Goal: Transaction & Acquisition: Purchase product/service

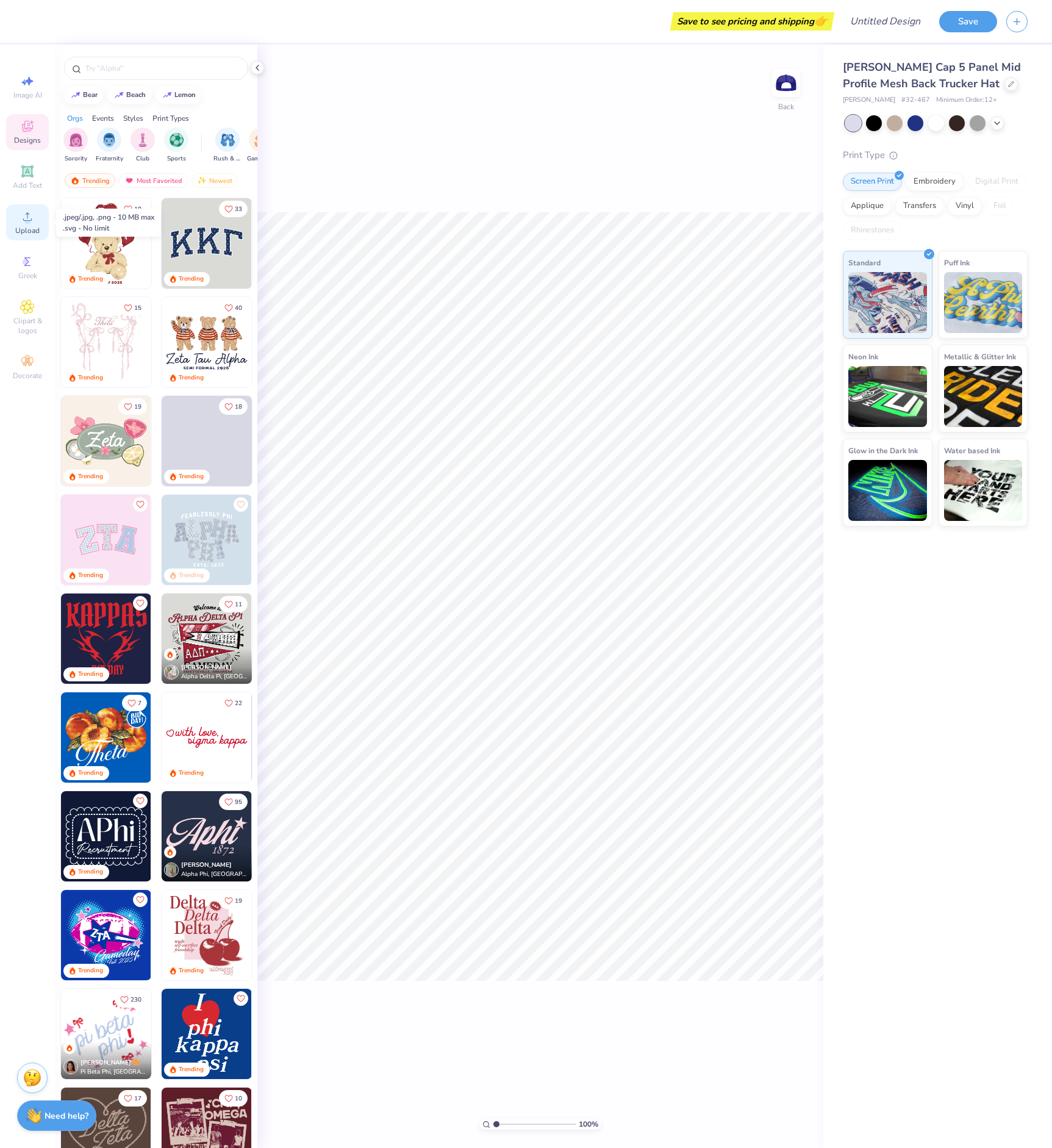
click at [34, 224] on div "Upload" at bounding box center [27, 223] width 43 height 36
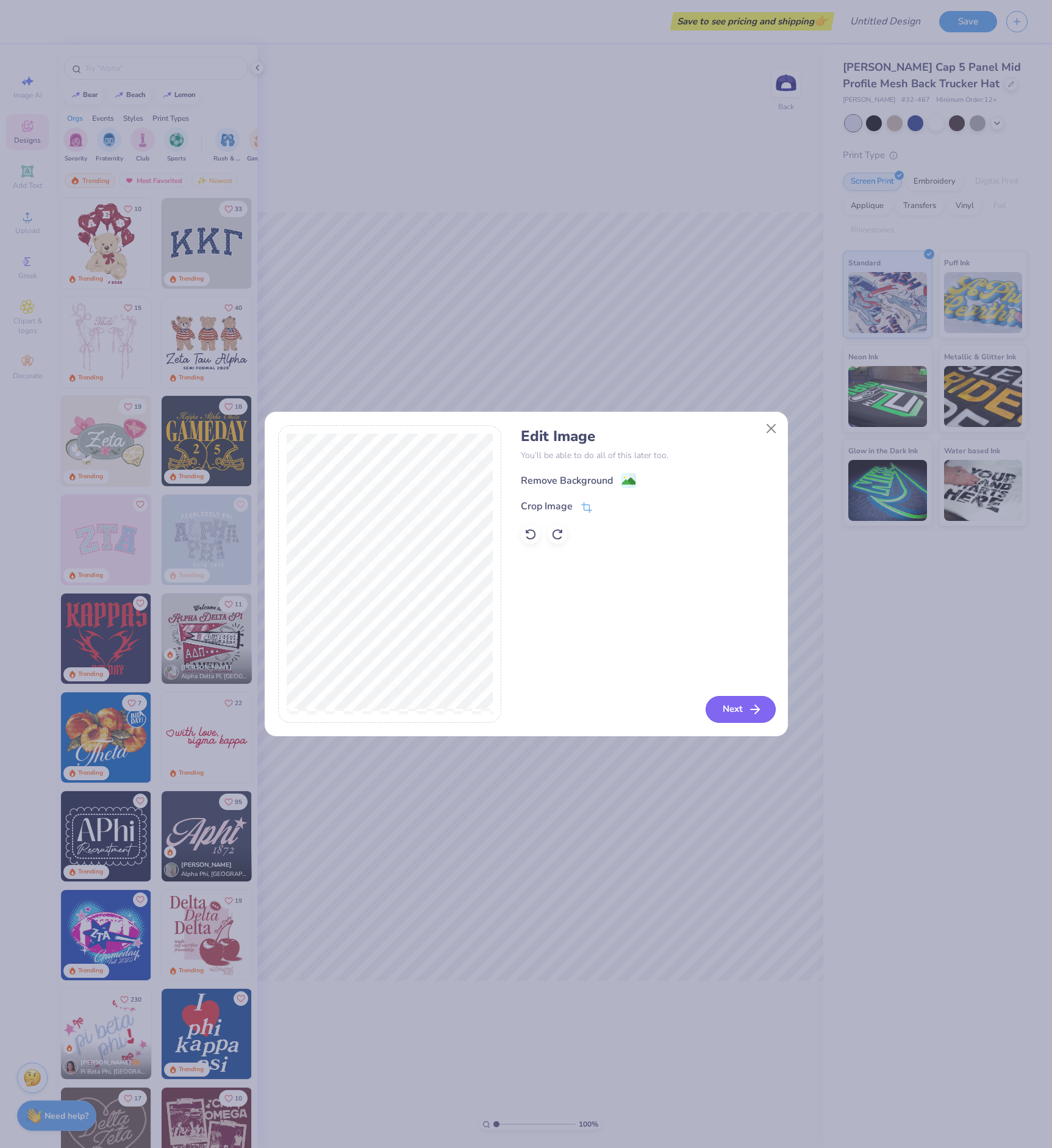
click at [733, 707] on button "Next" at bounding box center [740, 709] width 70 height 27
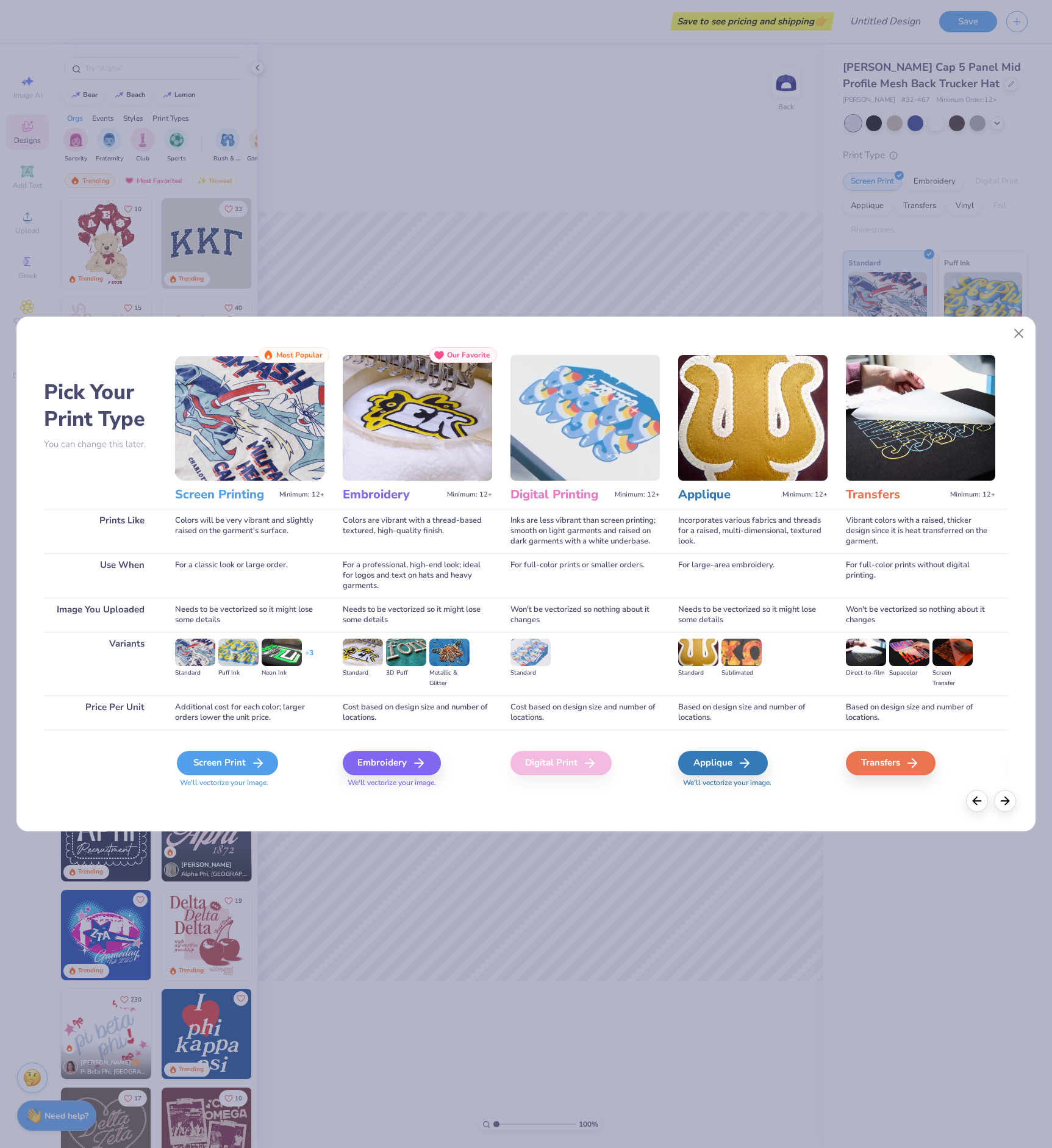
click at [241, 762] on div "Screen Print" at bounding box center [227, 763] width 101 height 25
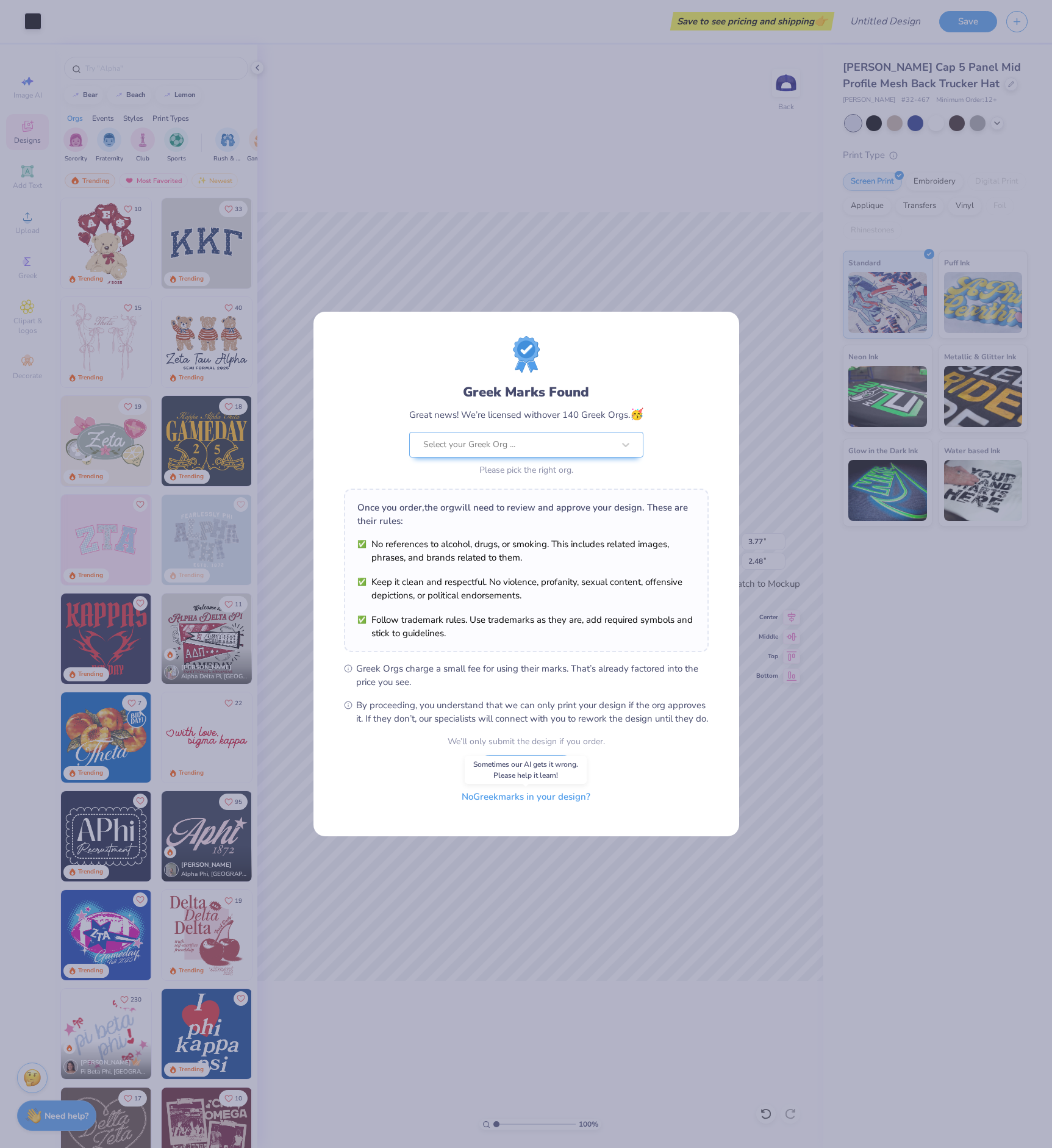
click at [528, 802] on button "No Greek marks in your design?" at bounding box center [526, 797] width 150 height 25
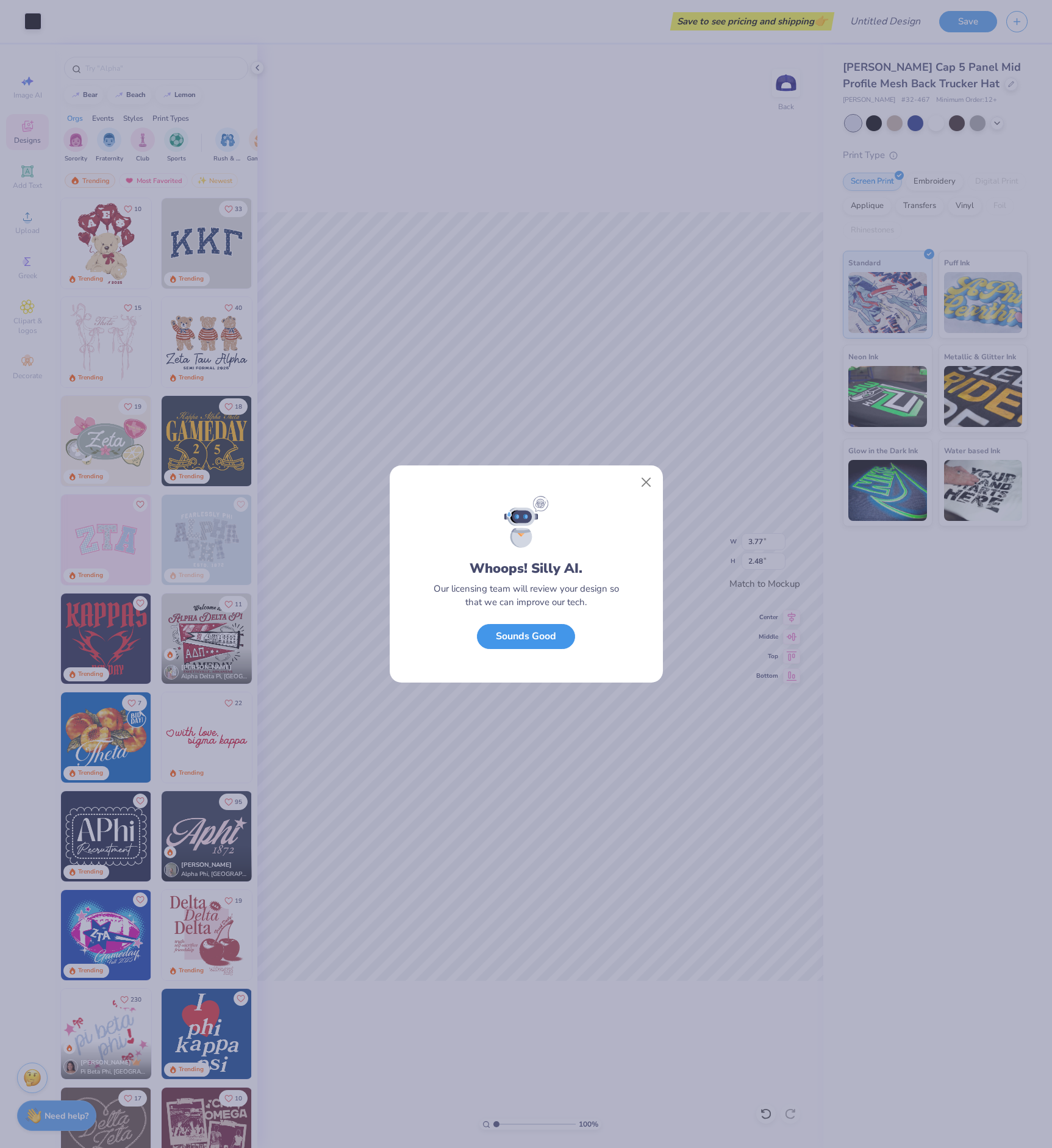
click at [533, 644] on button "Sounds Good" at bounding box center [526, 636] width 98 height 25
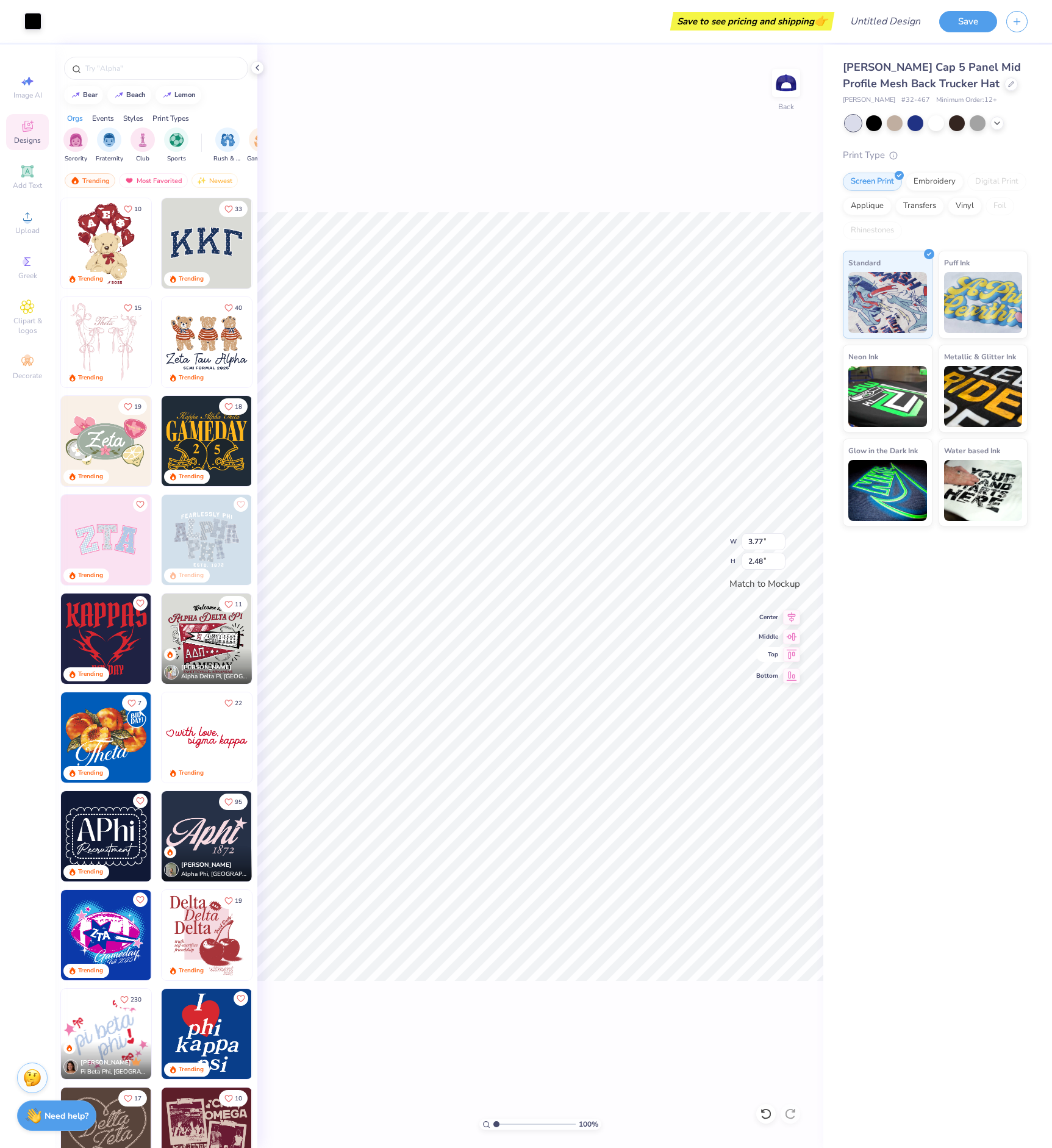
click at [760, 657] on div "100 % Back W 3.77 3.77 " H 2.48 2.48 " Match to [GEOGRAPHIC_DATA] Middle Top Bo…" at bounding box center [541, 596] width 566 height 1103
click at [780, 537] on input "3.78" at bounding box center [764, 541] width 44 height 17
click at [780, 537] on input "3.79" at bounding box center [764, 541] width 44 height 17
click at [779, 537] on input "3.8" at bounding box center [764, 541] width 44 height 17
type input "3.81"
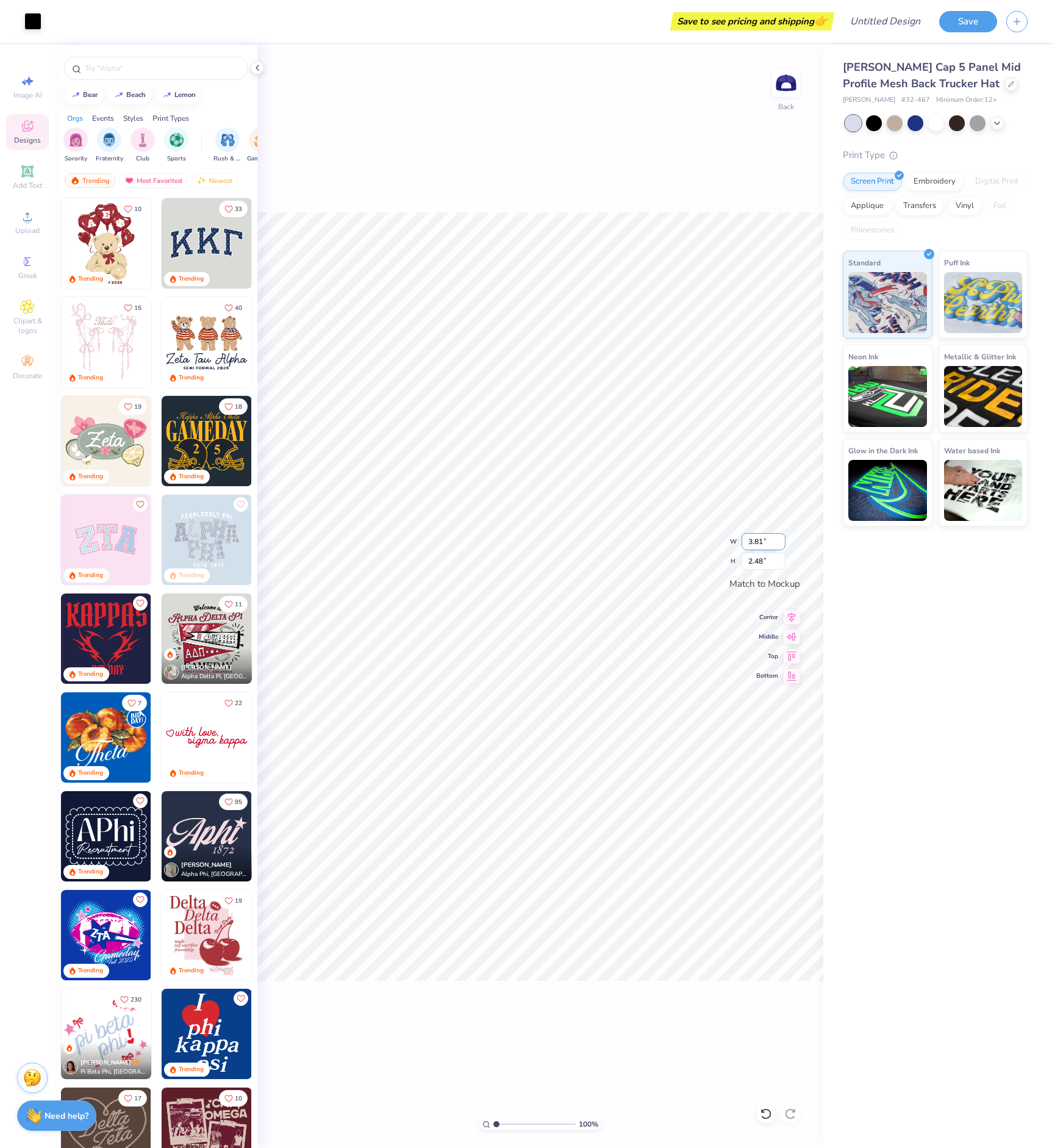
click at [779, 537] on input "3.81" at bounding box center [764, 541] width 44 height 17
click at [779, 537] on input "3.81" at bounding box center [764, 541] width 44 height 17
click at [779, 536] on input "3.81" at bounding box center [764, 541] width 44 height 17
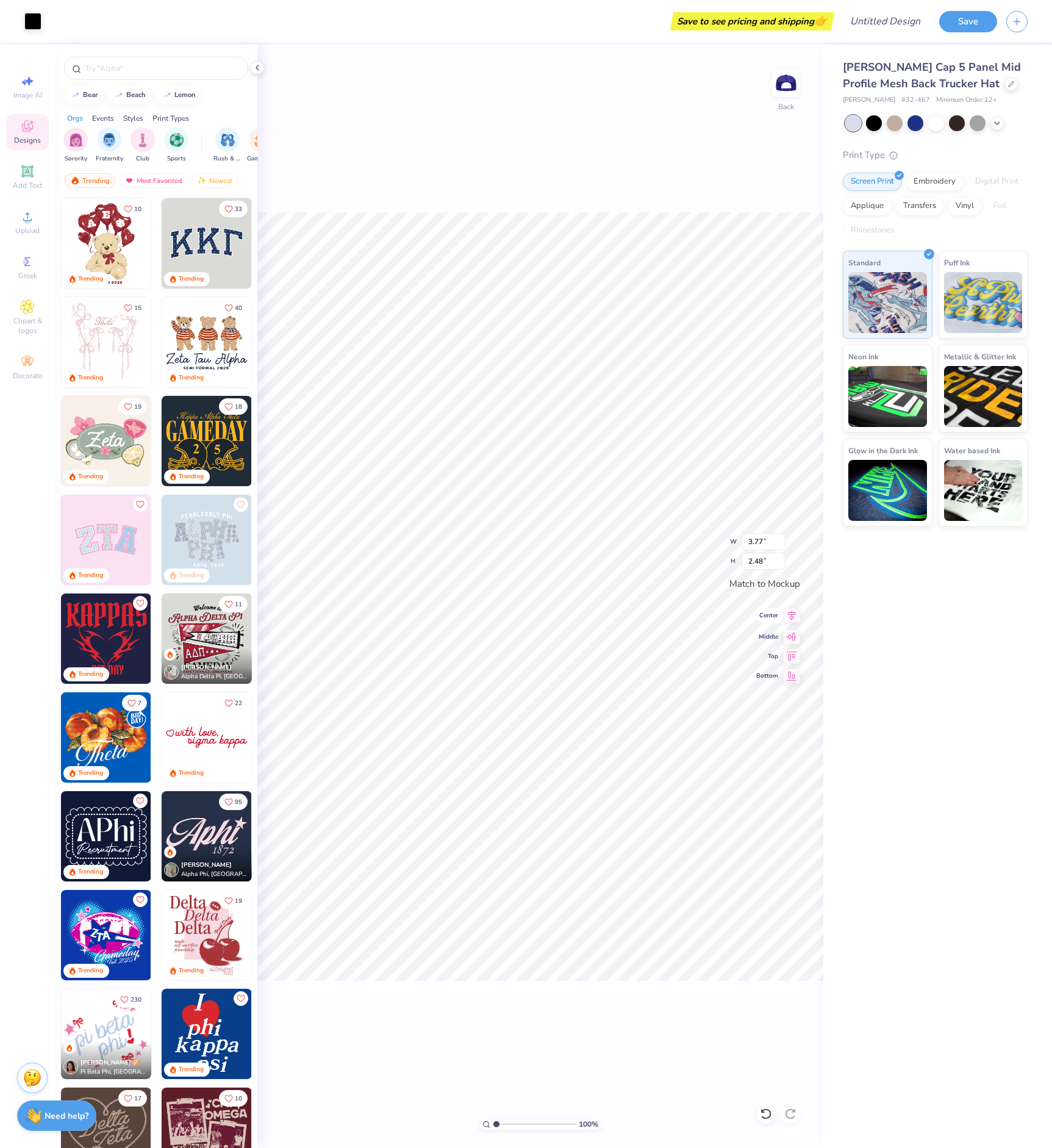
click at [790, 617] on icon at bounding box center [791, 615] width 17 height 15
click at [797, 638] on icon at bounding box center [791, 635] width 17 height 15
click at [793, 654] on icon at bounding box center [791, 656] width 17 height 15
click at [788, 681] on div "100 % Back W 3.77 3.77 " H 2.48 2.48 " Match to [GEOGRAPHIC_DATA] Middle Top Bo…" at bounding box center [541, 596] width 566 height 1103
click at [982, 17] on button "Save" at bounding box center [968, 19] width 58 height 21
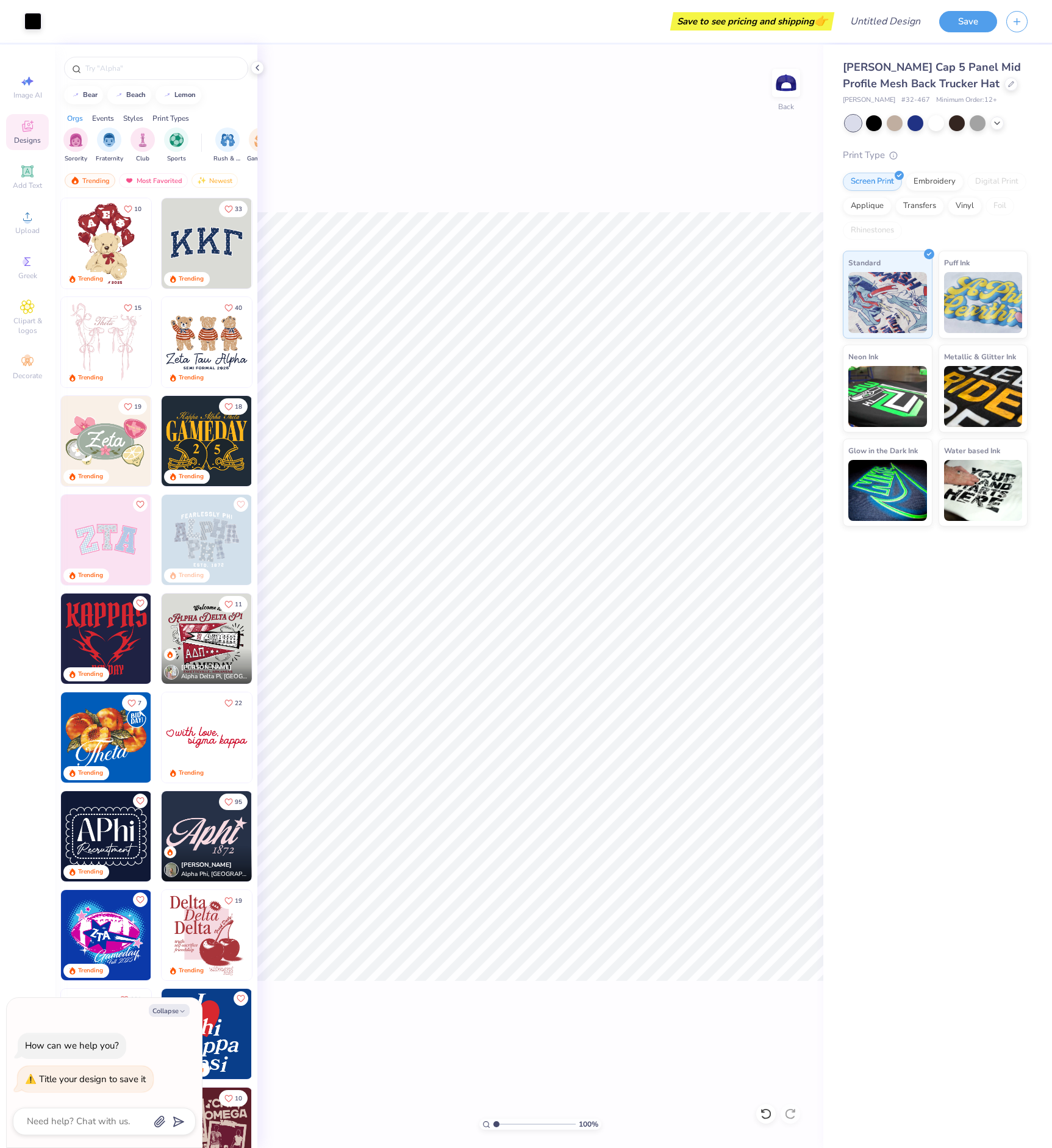
type textarea "Y"
type textarea "x"
type textarea "YW"
type textarea "x"
type textarea "YWX"
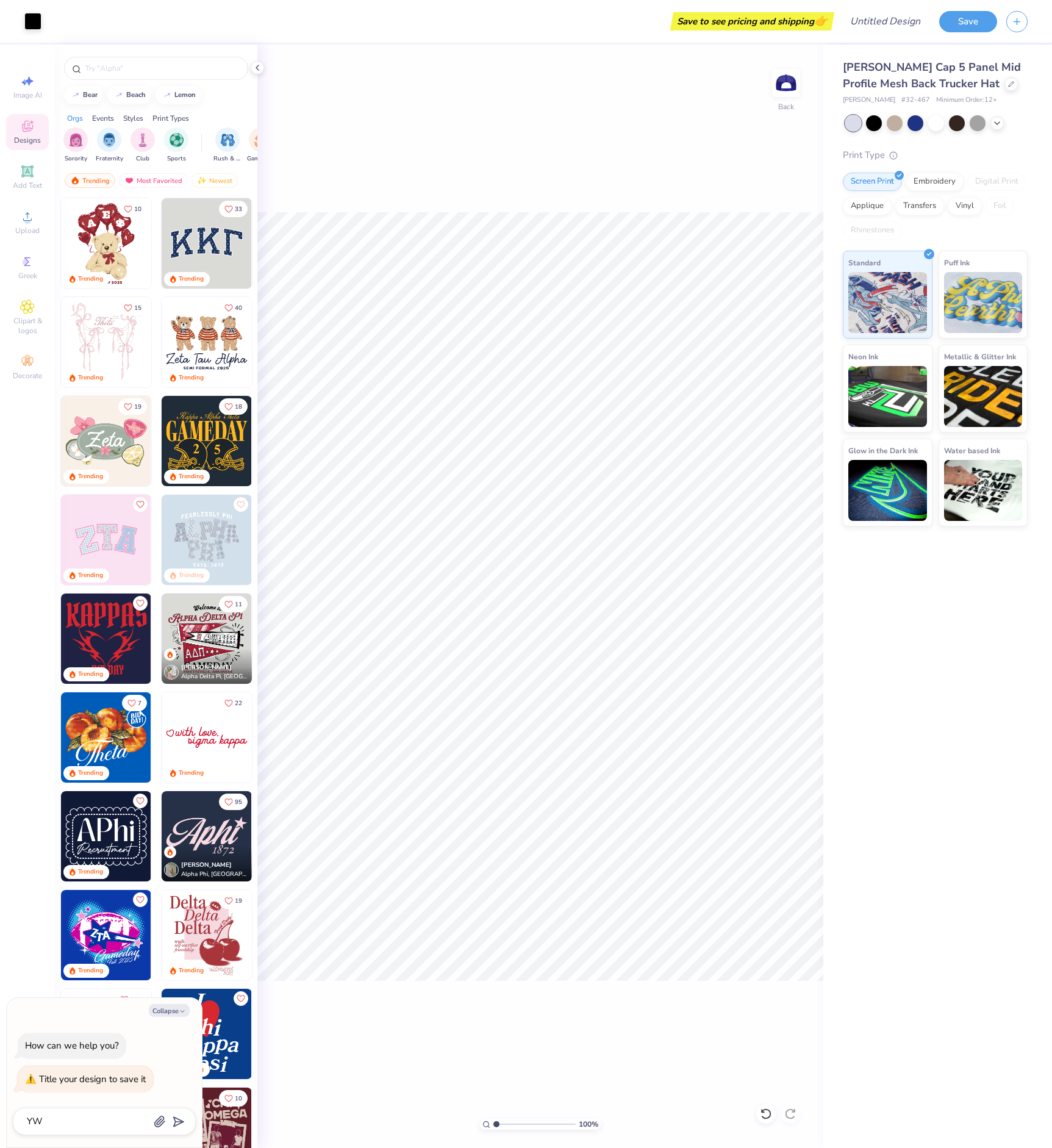
type textarea "x"
type textarea "YW"
type textarea "x"
type textarea "YWC"
type textarea "x"
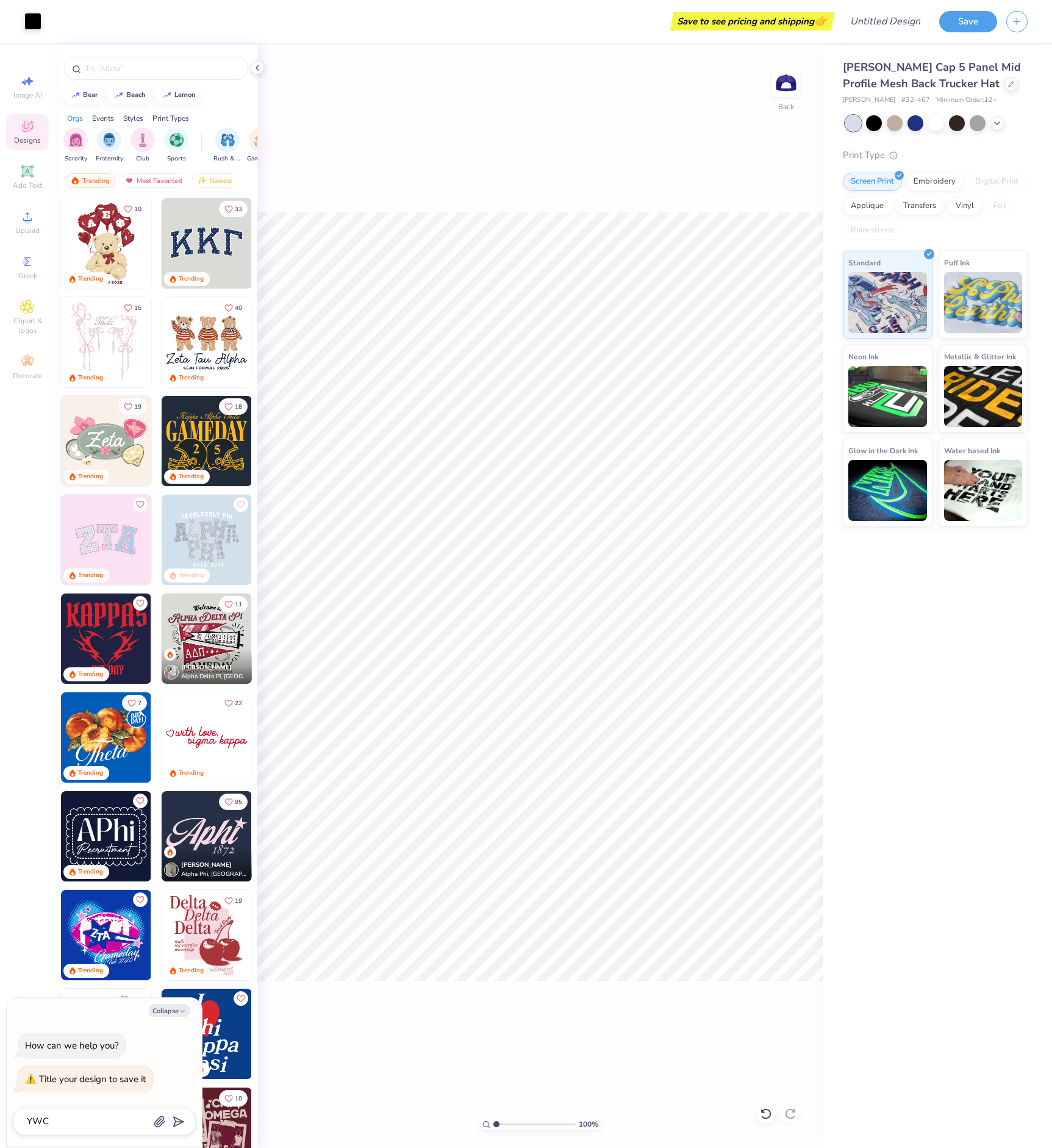
type textarea "YWC"
type textarea "x"
type textarea "YWC h"
type textarea "x"
type textarea "YWC ha"
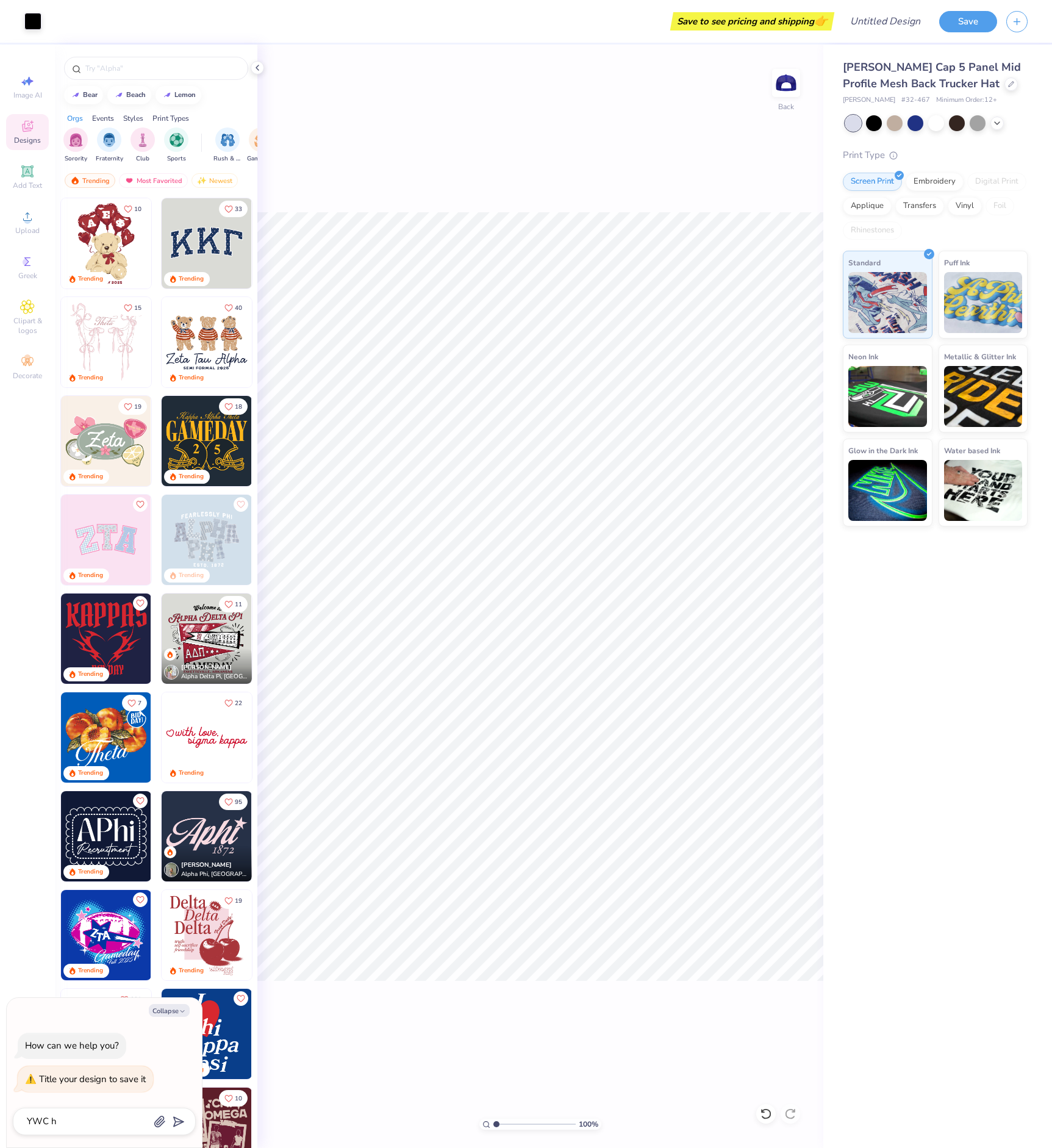
type textarea "x"
type textarea "YWC hat"
type textarea "x"
type textarea "YWC hat"
type input "YWC hat"
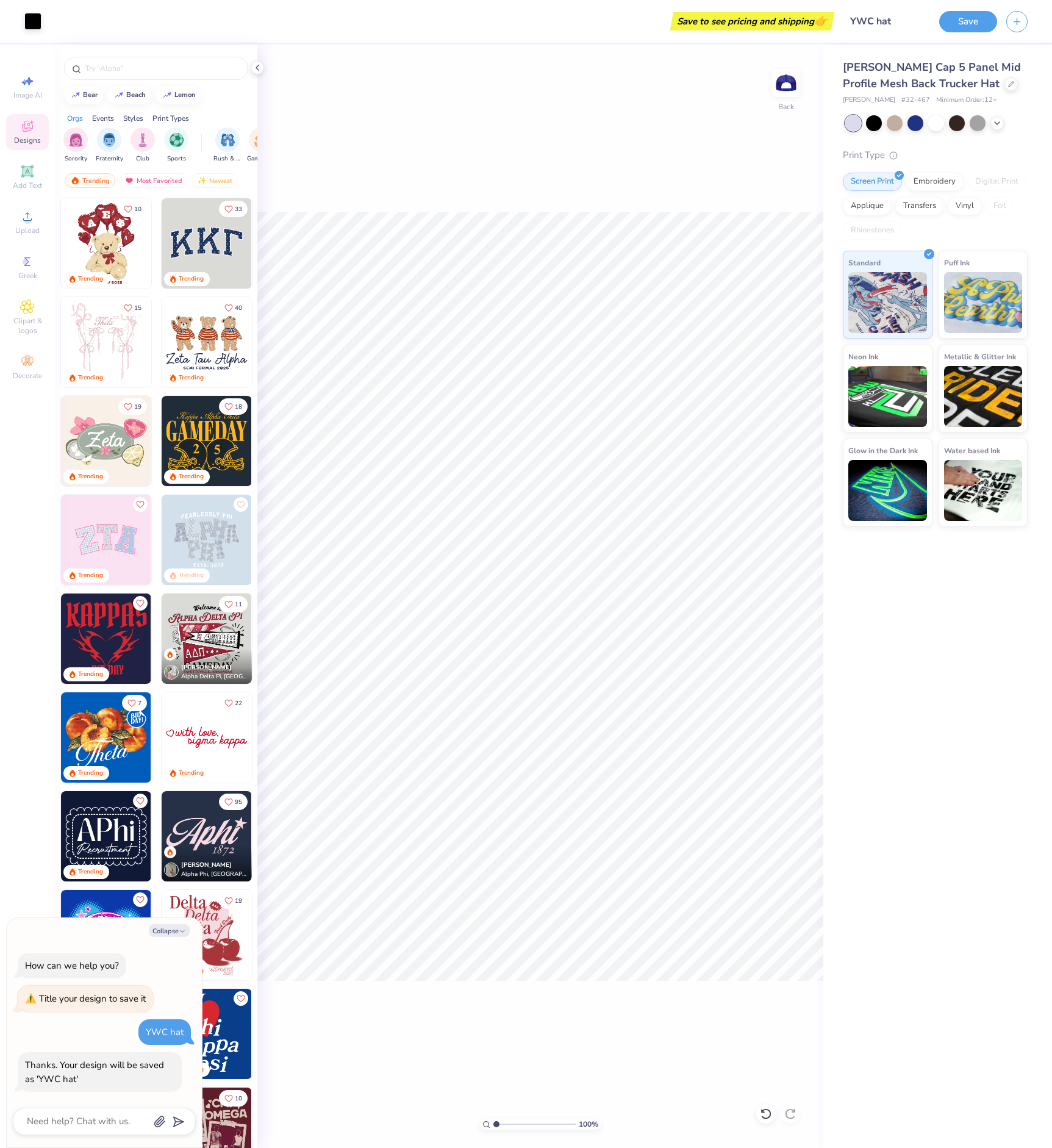
click at [482, 1027] on div "100 % Back" at bounding box center [541, 596] width 566 height 1103
click at [255, 73] on div at bounding box center [257, 68] width 14 height 14
type textarea "x"
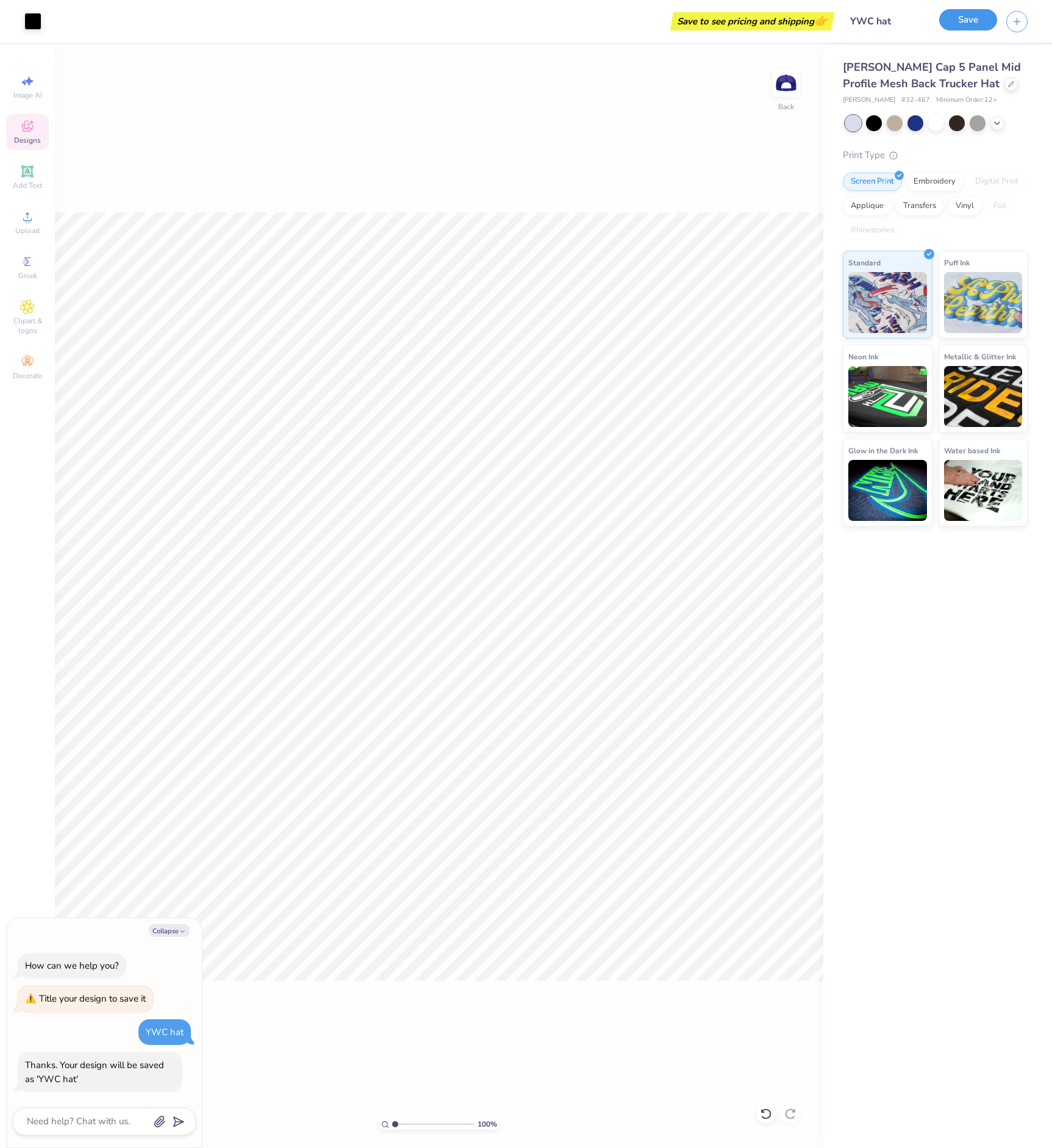
click at [971, 24] on button "Save" at bounding box center [968, 19] width 58 height 21
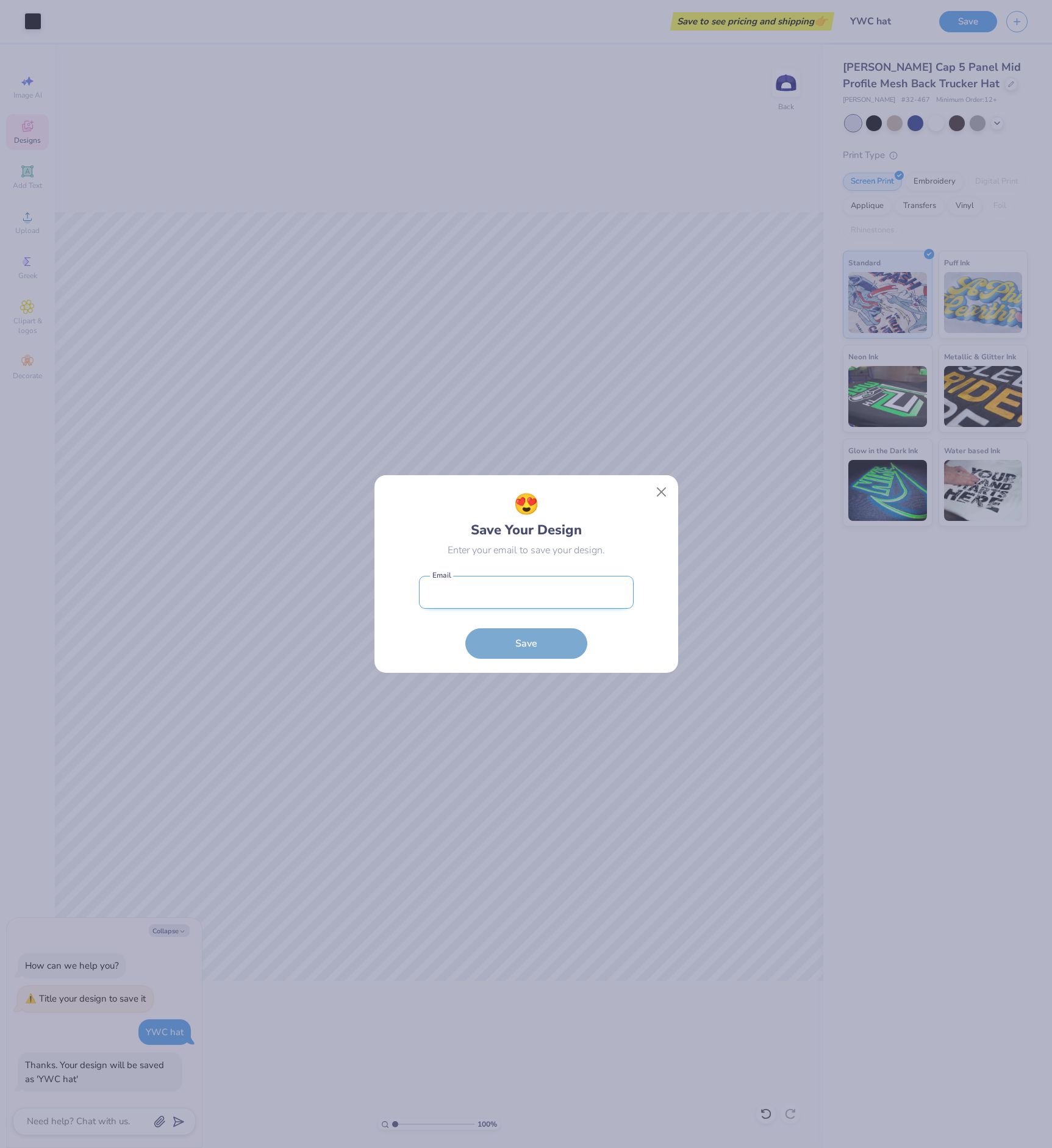
click at [558, 584] on input "email" at bounding box center [526, 593] width 215 height 34
type input "[PERSON_NAME][EMAIL_ADDRESS][DOMAIN_NAME]"
click at [580, 635] on button "Save" at bounding box center [526, 640] width 122 height 30
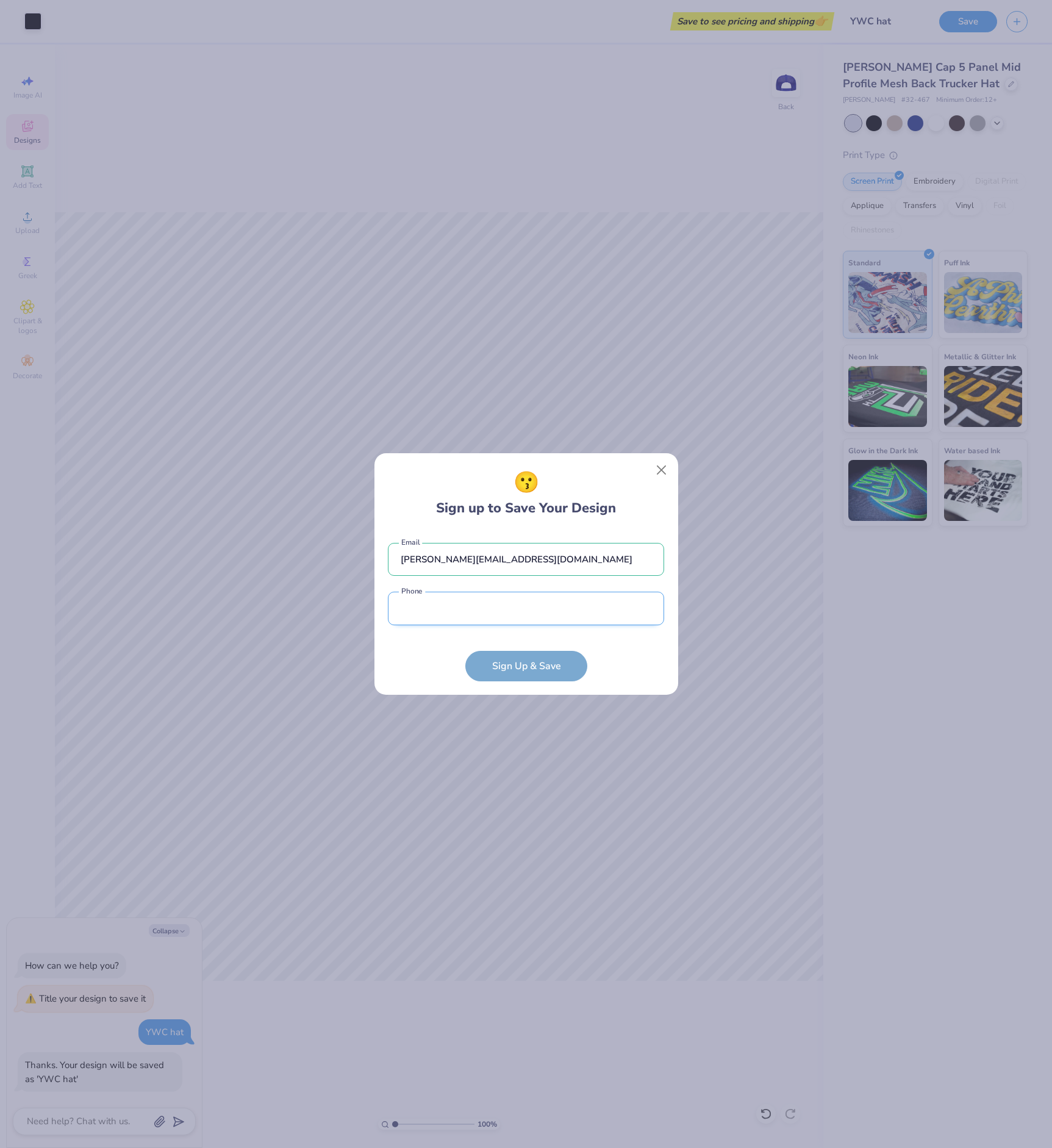
click at [550, 613] on input "tel" at bounding box center [526, 608] width 276 height 34
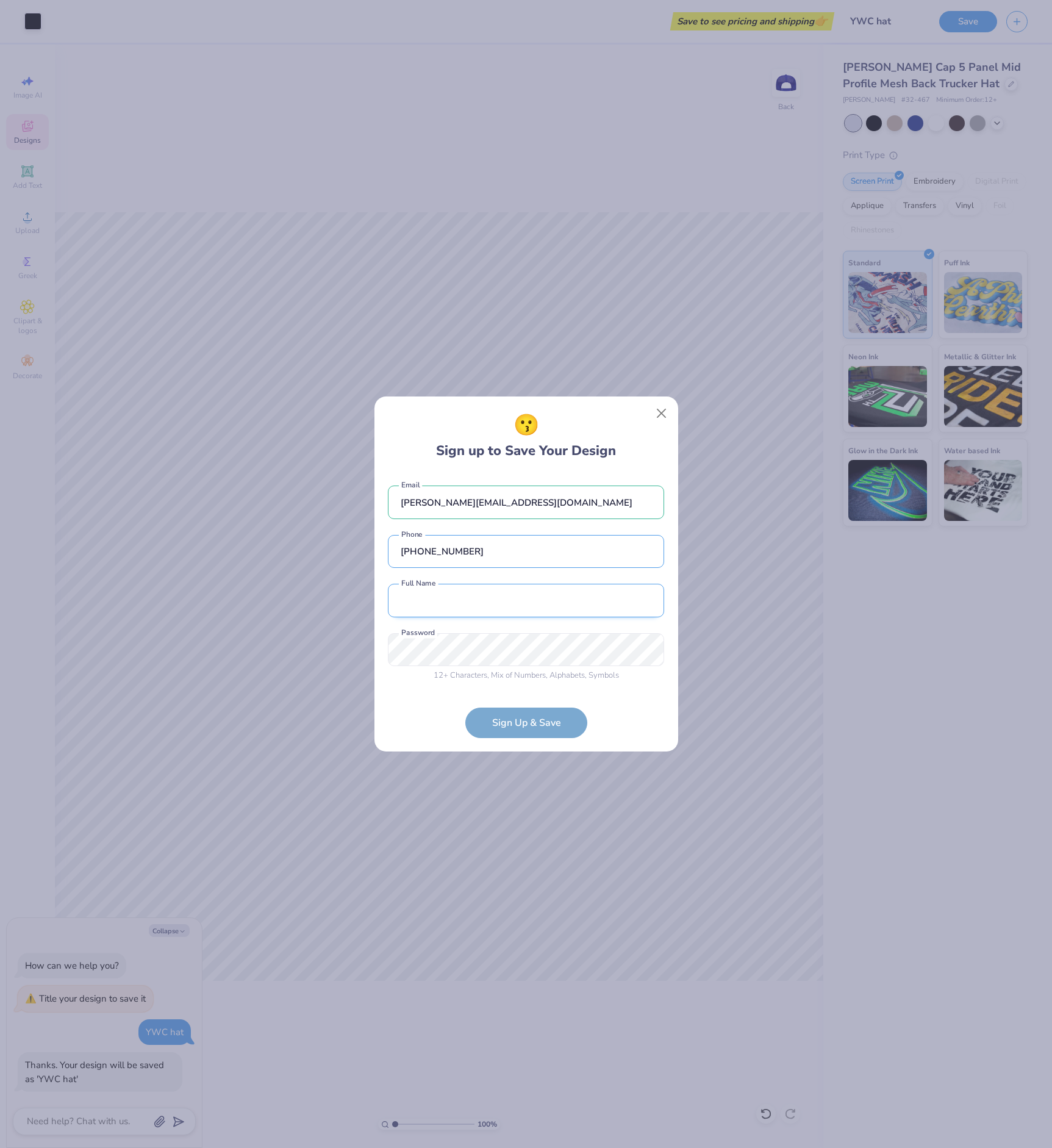
type input "[PHONE_NUMBER]"
click at [563, 606] on input "text" at bounding box center [526, 600] width 276 height 34
type input "[PERSON_NAME]"
type input "[PHONE_NUMBER]"
type input "[PERSON_NAME]"
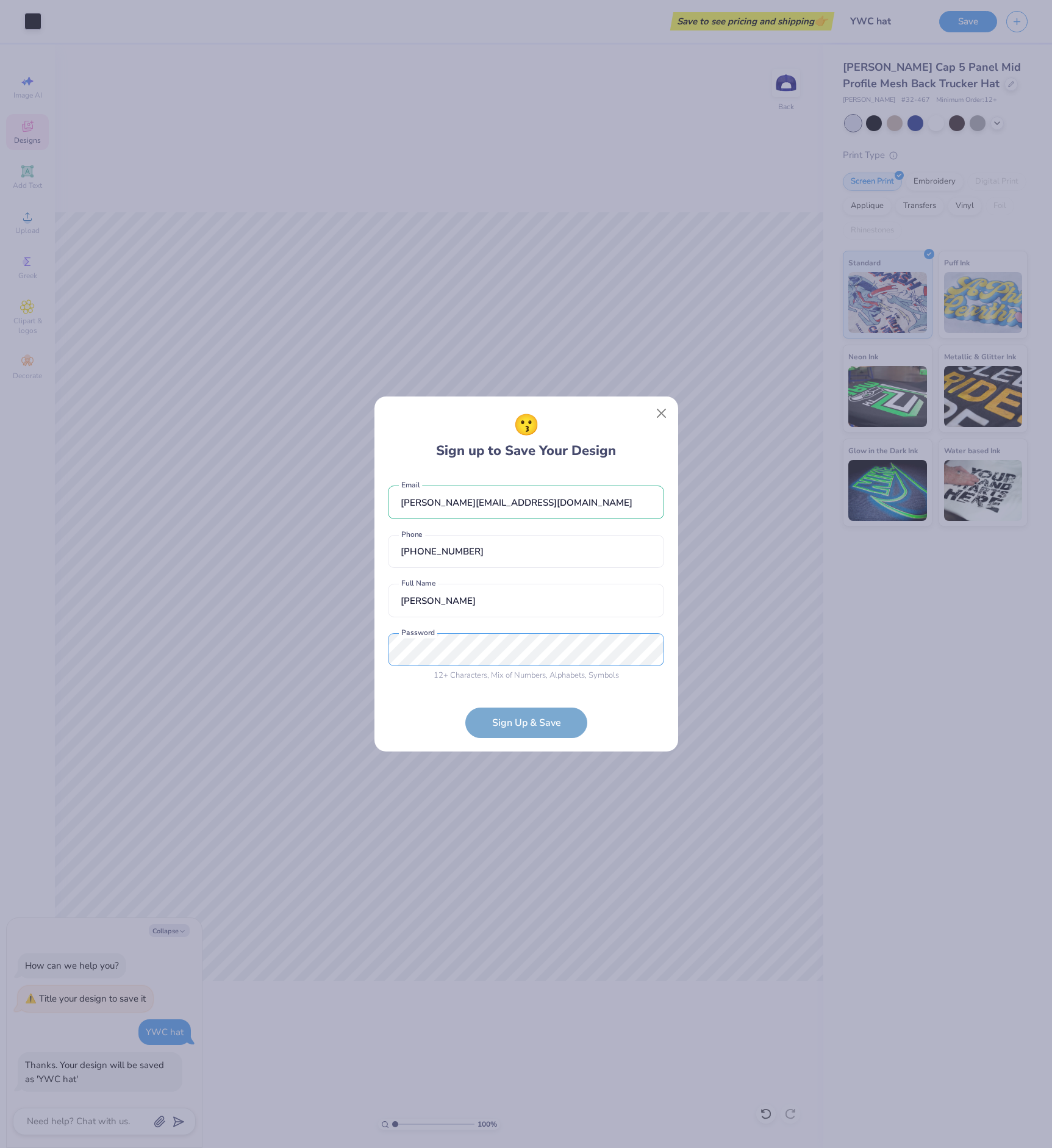
click at [388, 666] on div at bounding box center [388, 666] width 0 height 0
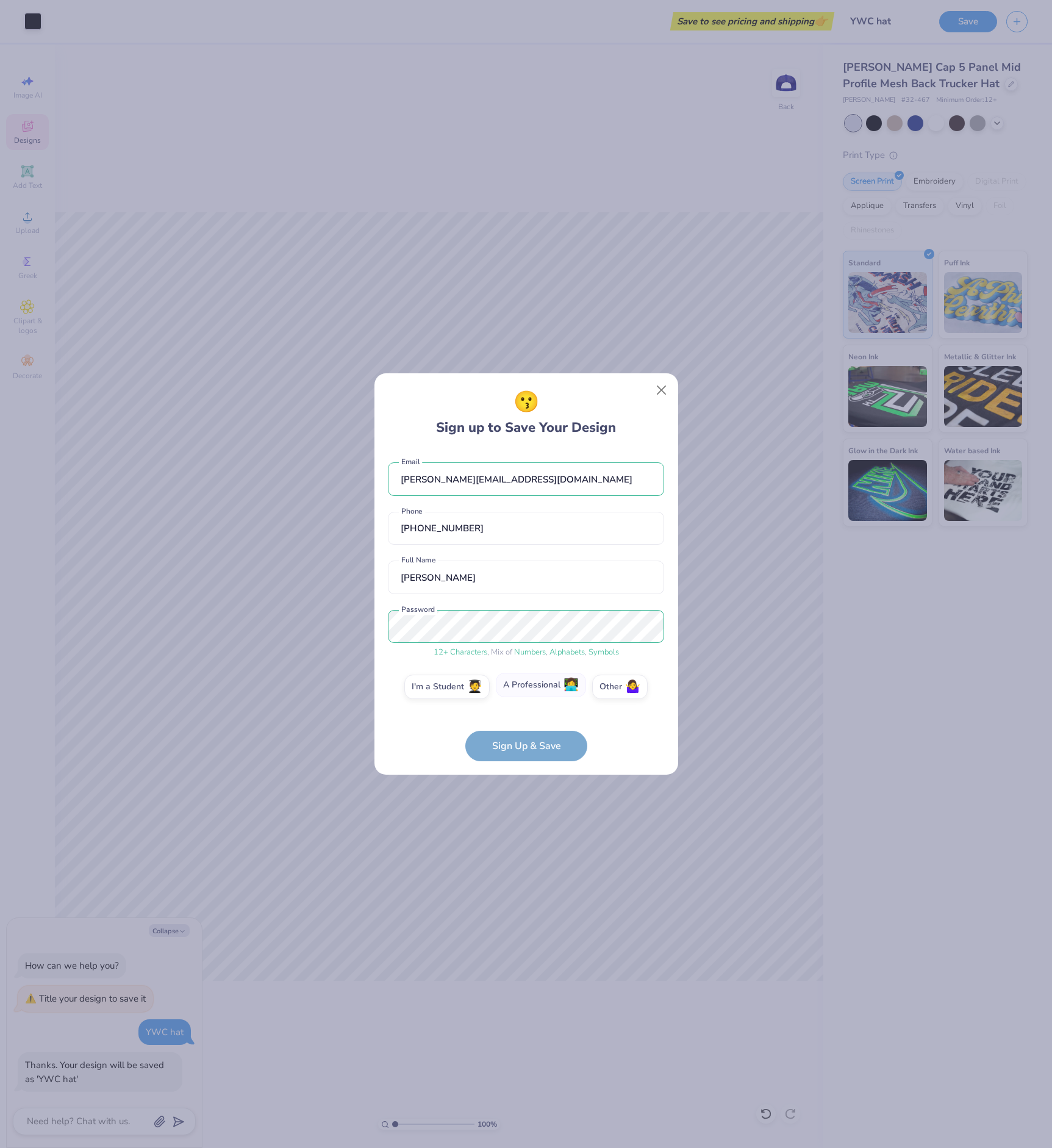
click at [552, 690] on label "A Professional 👩‍💻" at bounding box center [541, 685] width 90 height 25
click at [530, 690] on input "A Professional 👩‍💻" at bounding box center [526, 689] width 8 height 8
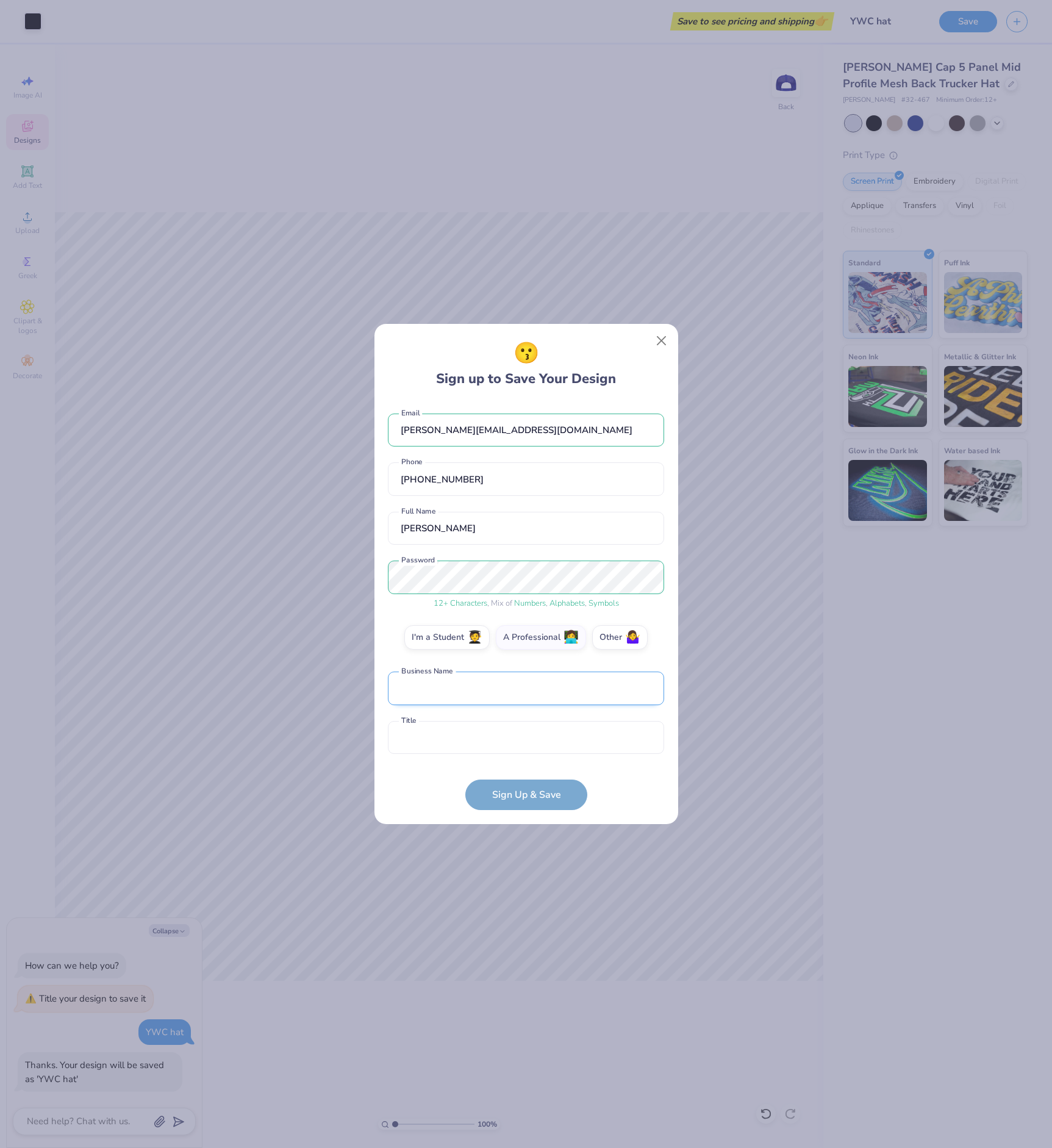
click at [547, 687] on input "text" at bounding box center [526, 688] width 276 height 34
type input "Yosemite Wilderness Co"
type input "[PERSON_NAME]"
click at [484, 737] on input "text" at bounding box center [526, 738] width 276 height 34
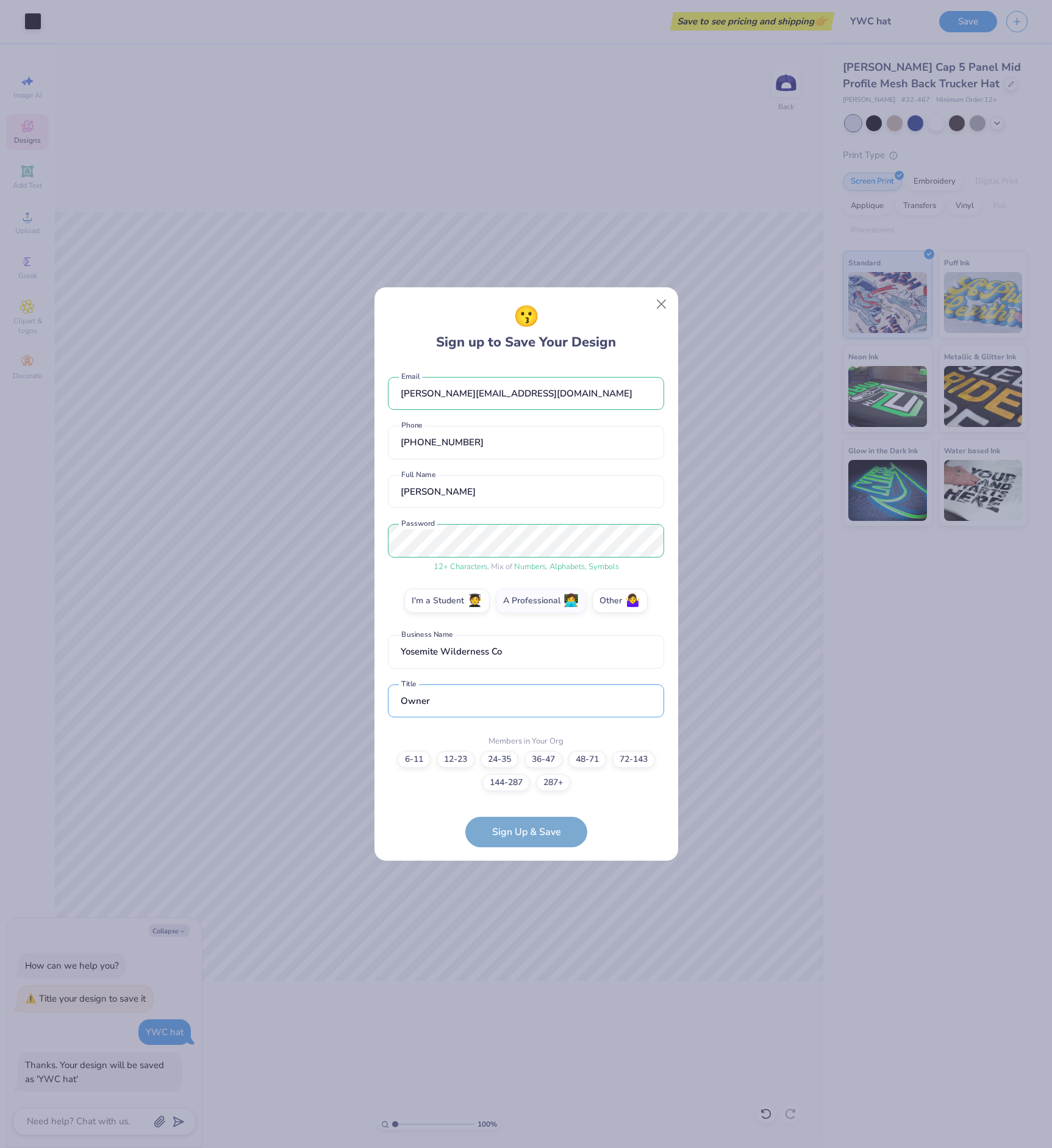
type input "Owner"
click at [404, 802] on form "[PERSON_NAME][EMAIL_ADDRESS][DOMAIN_NAME] Email [PHONE_NUMBER] Phone [PERSON_NA…" at bounding box center [526, 606] width 276 height 482
click at [545, 829] on form "[PERSON_NAME][EMAIL_ADDRESS][DOMAIN_NAME] Email [PHONE_NUMBER] Phone [PERSON_NA…" at bounding box center [526, 606] width 276 height 482
click at [444, 811] on form "[PERSON_NAME][EMAIL_ADDRESS][DOMAIN_NAME] Email [PHONE_NUMBER] Phone [PERSON_NA…" at bounding box center [526, 606] width 276 height 482
click at [418, 758] on label "6-11" at bounding box center [414, 759] width 33 height 17
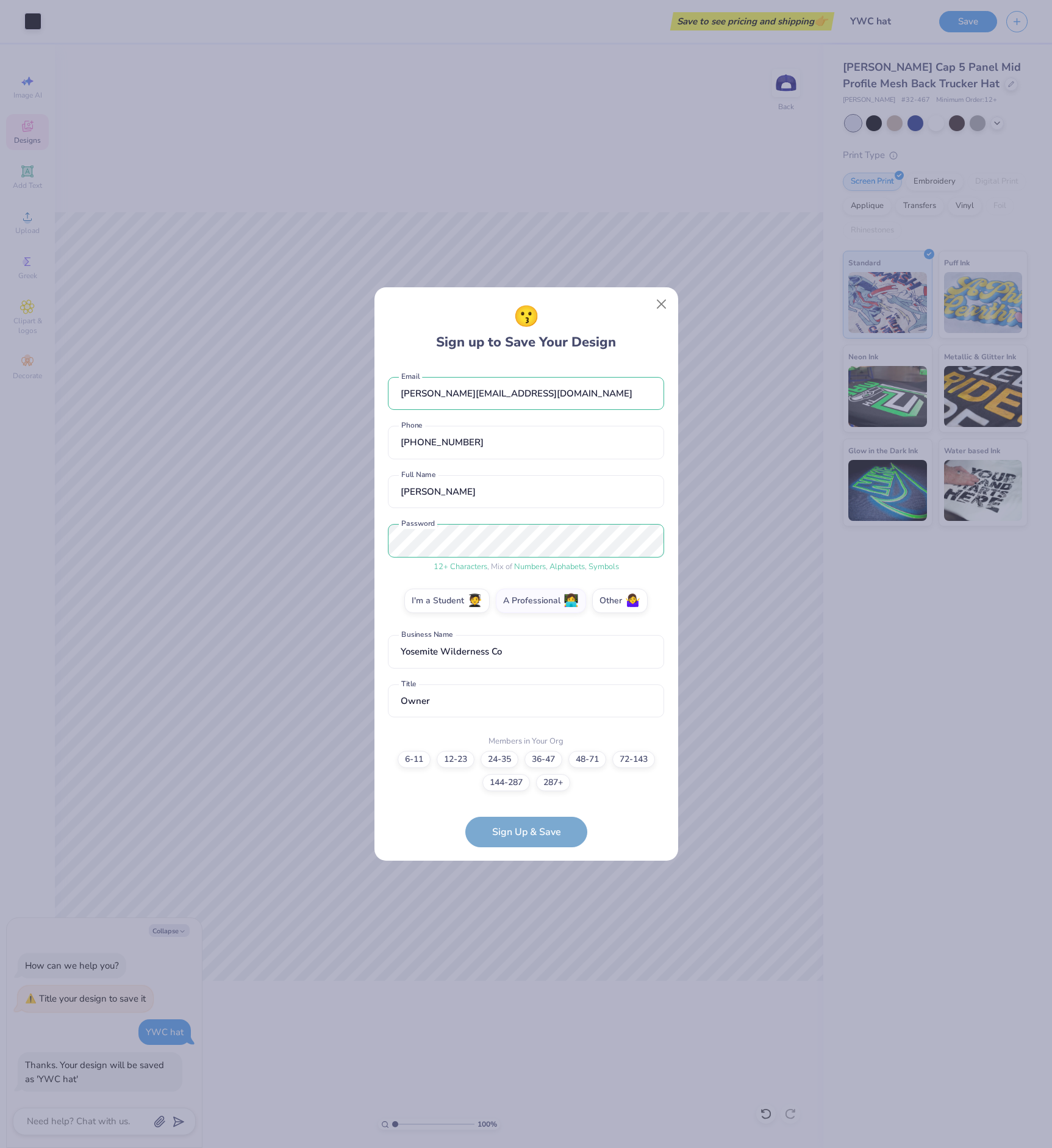
click at [522, 767] on input "6-11" at bounding box center [526, 771] width 8 height 8
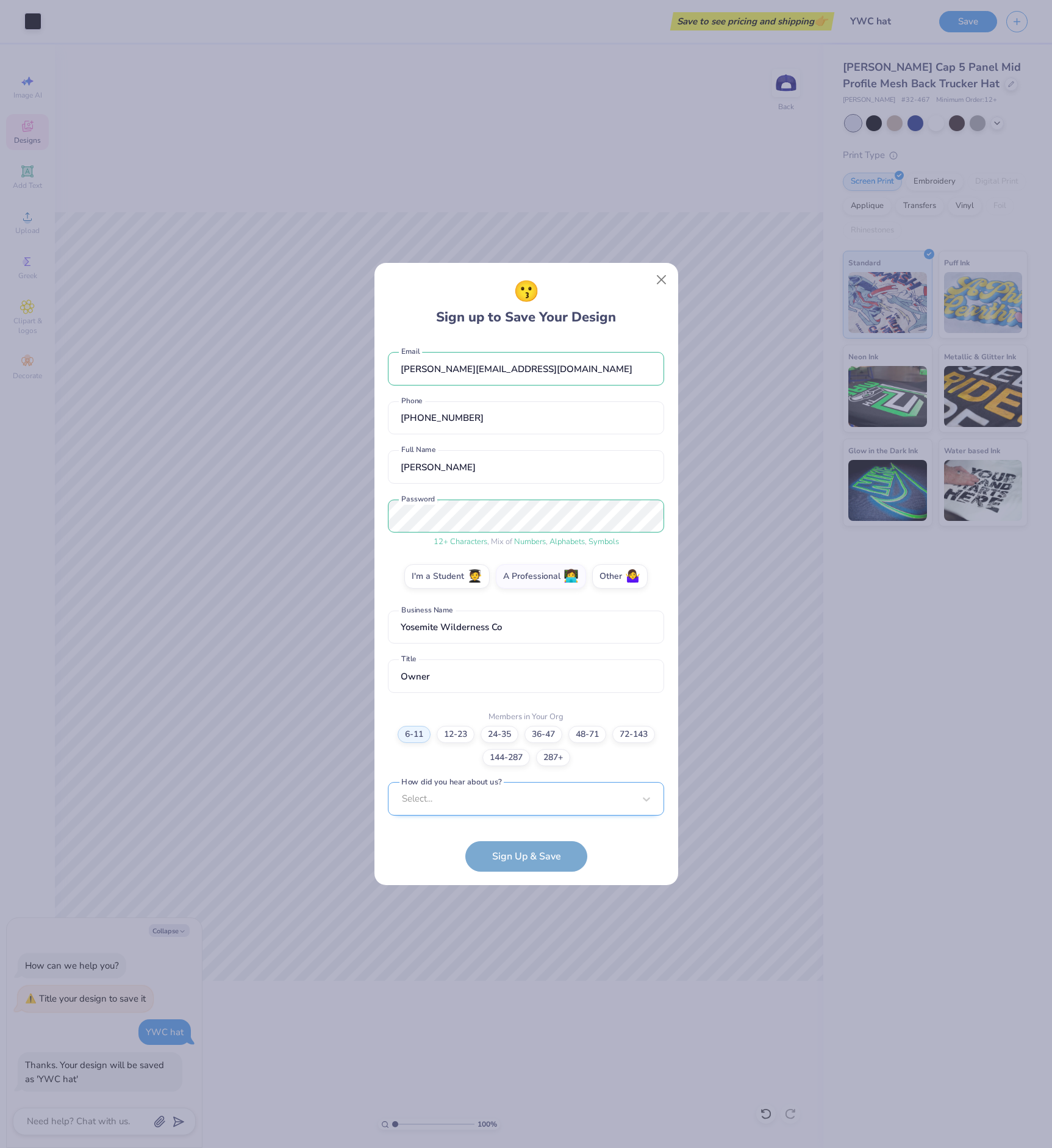
click at [513, 804] on div "Select..." at bounding box center [526, 798] width 276 height 34
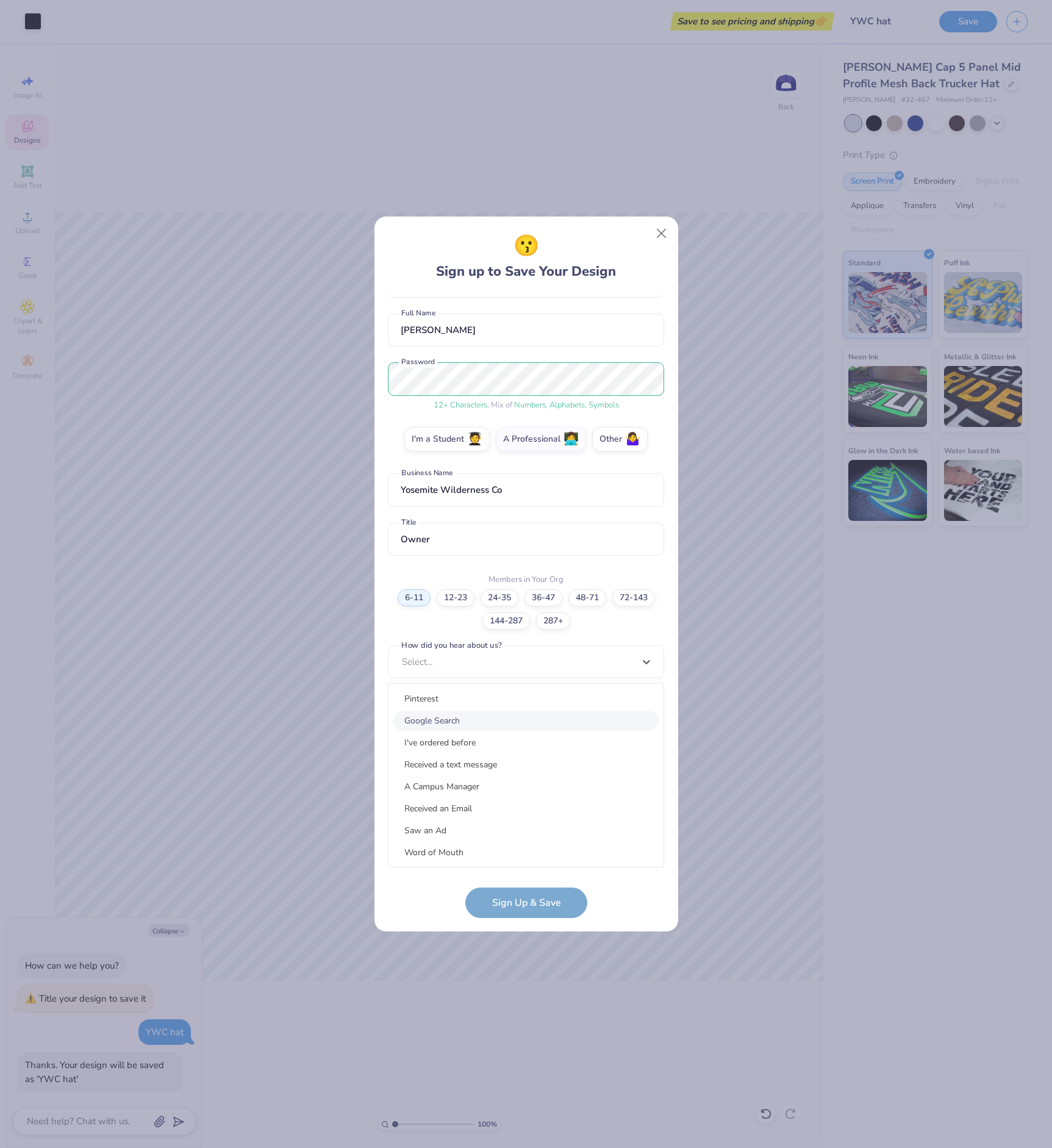
click at [492, 718] on div "Google Search" at bounding box center [526, 720] width 265 height 20
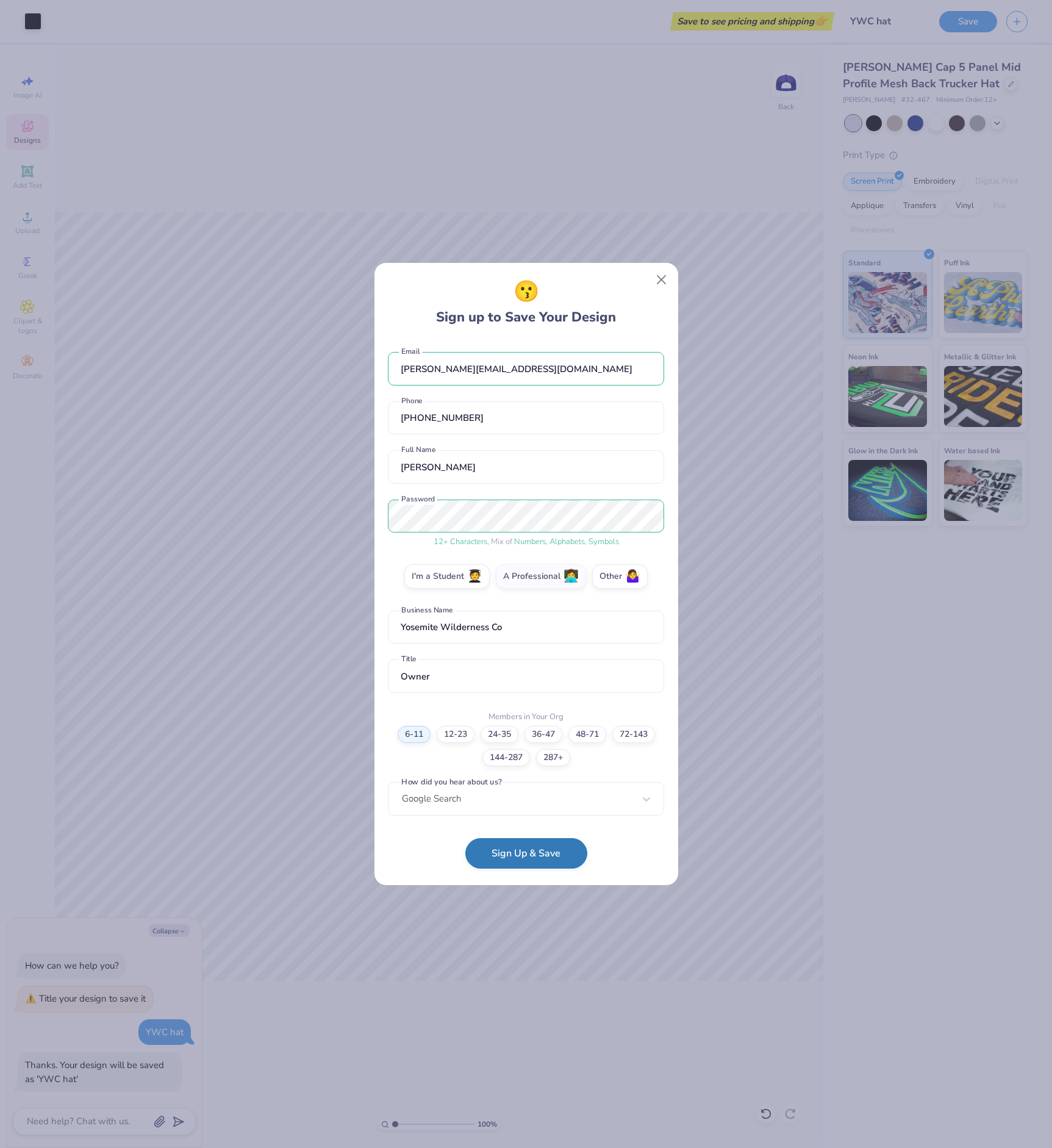
click at [554, 849] on button "Sign Up & Save" at bounding box center [526, 853] width 122 height 30
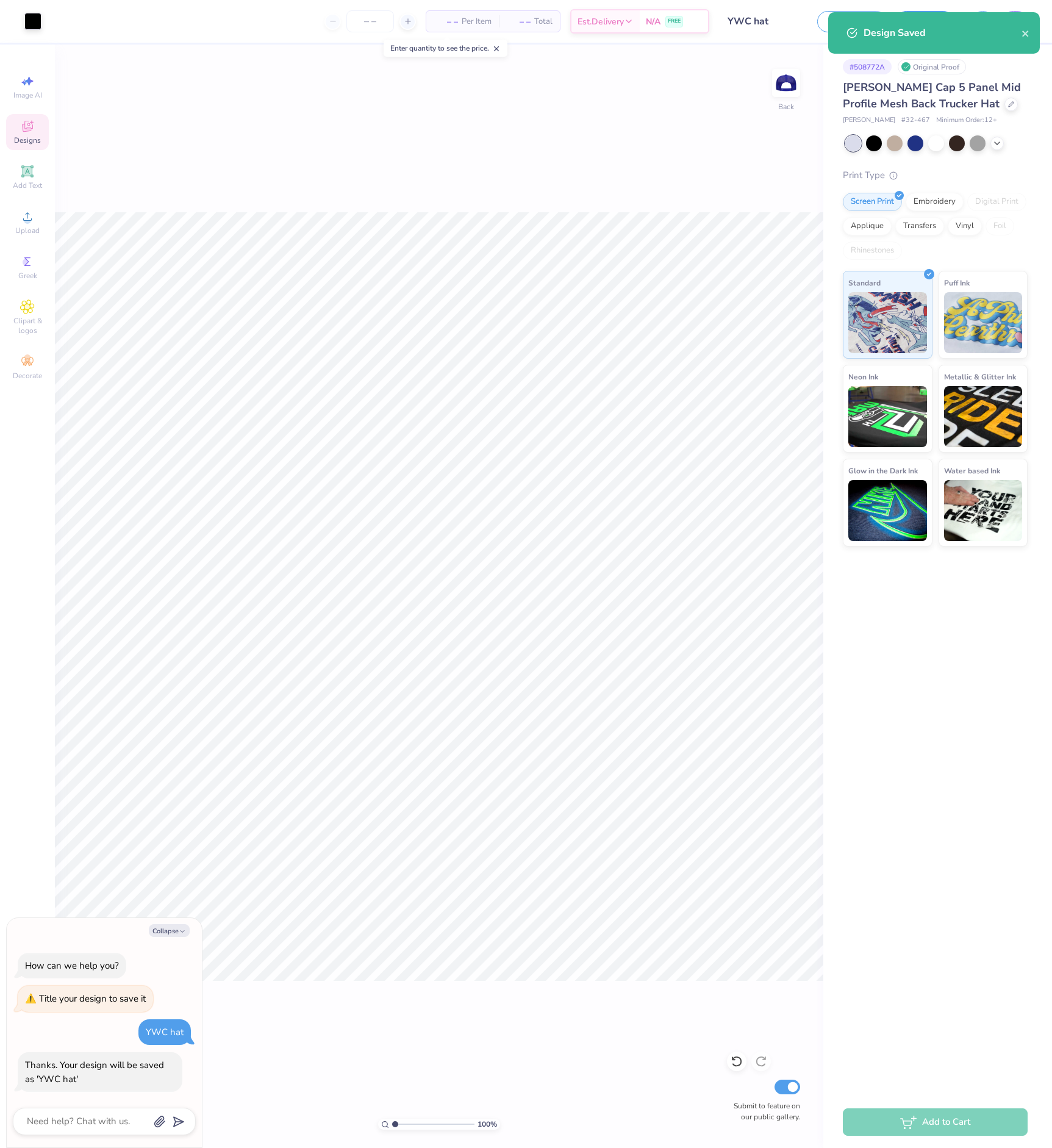
type textarea "x"
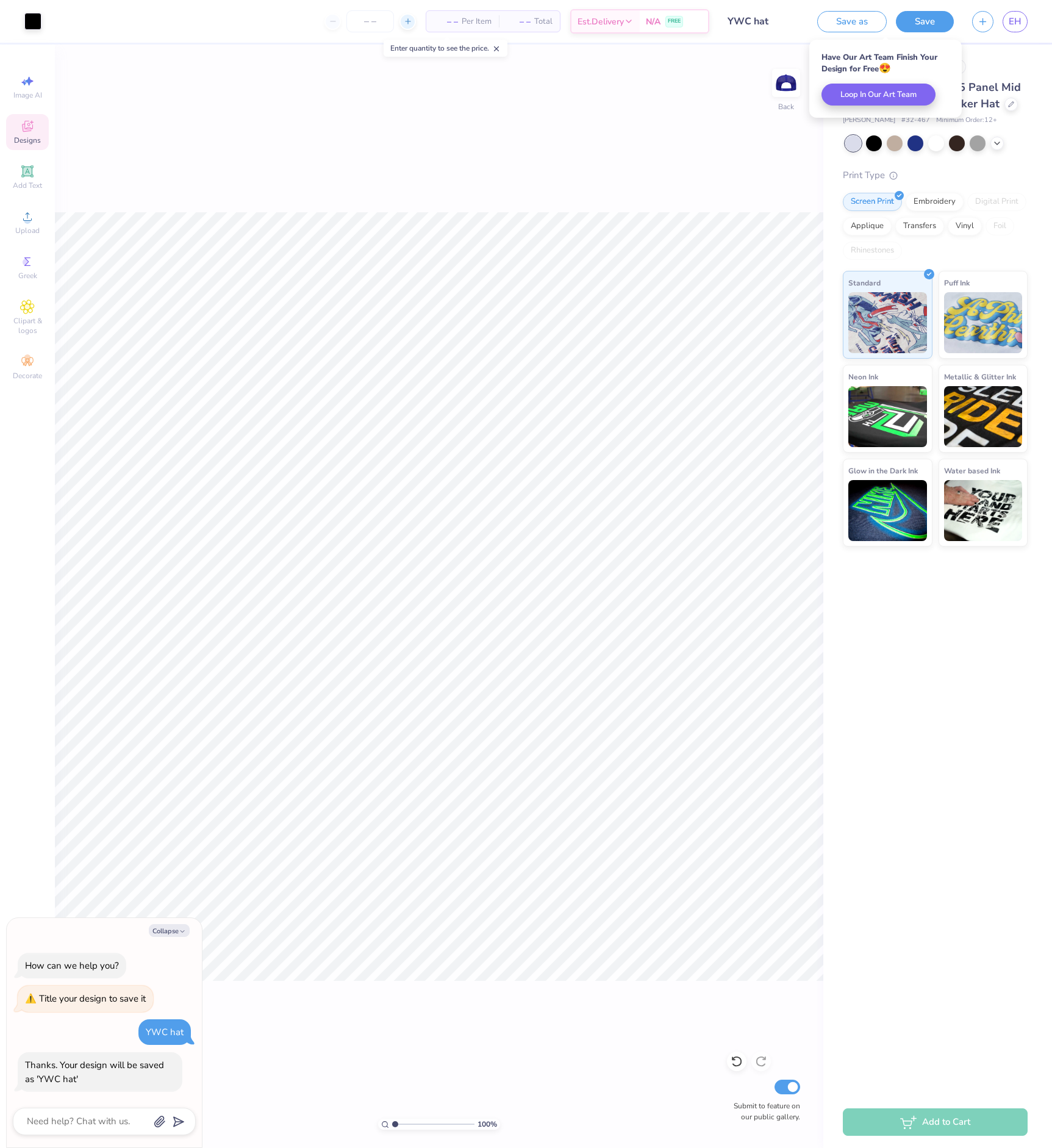
click at [404, 19] on icon at bounding box center [408, 21] width 8 height 8
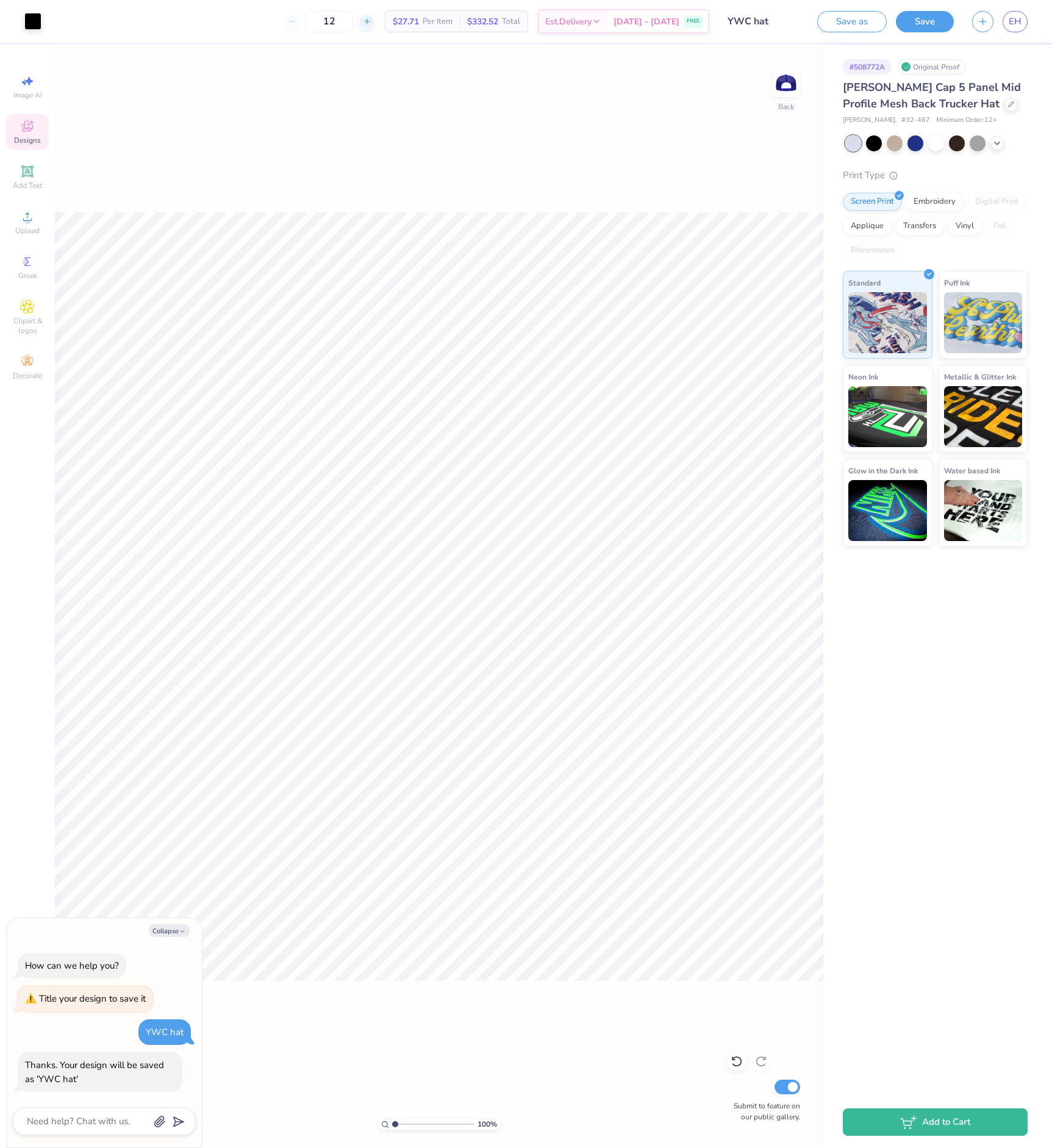
click at [369, 18] on icon at bounding box center [367, 21] width 8 height 8
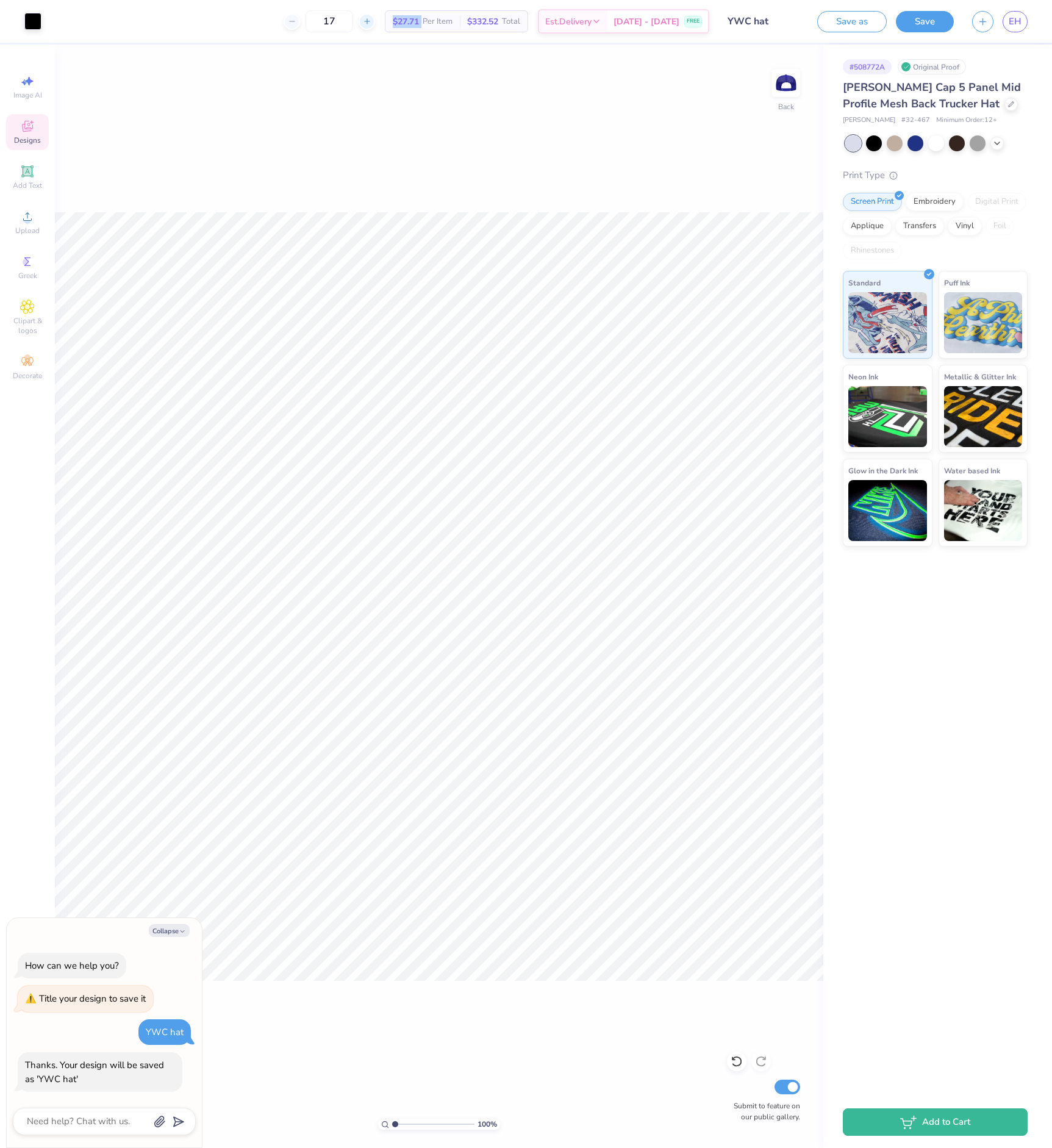
click at [369, 18] on icon at bounding box center [367, 21] width 8 height 8
click at [332, 19] on input "20" at bounding box center [330, 21] width 48 height 22
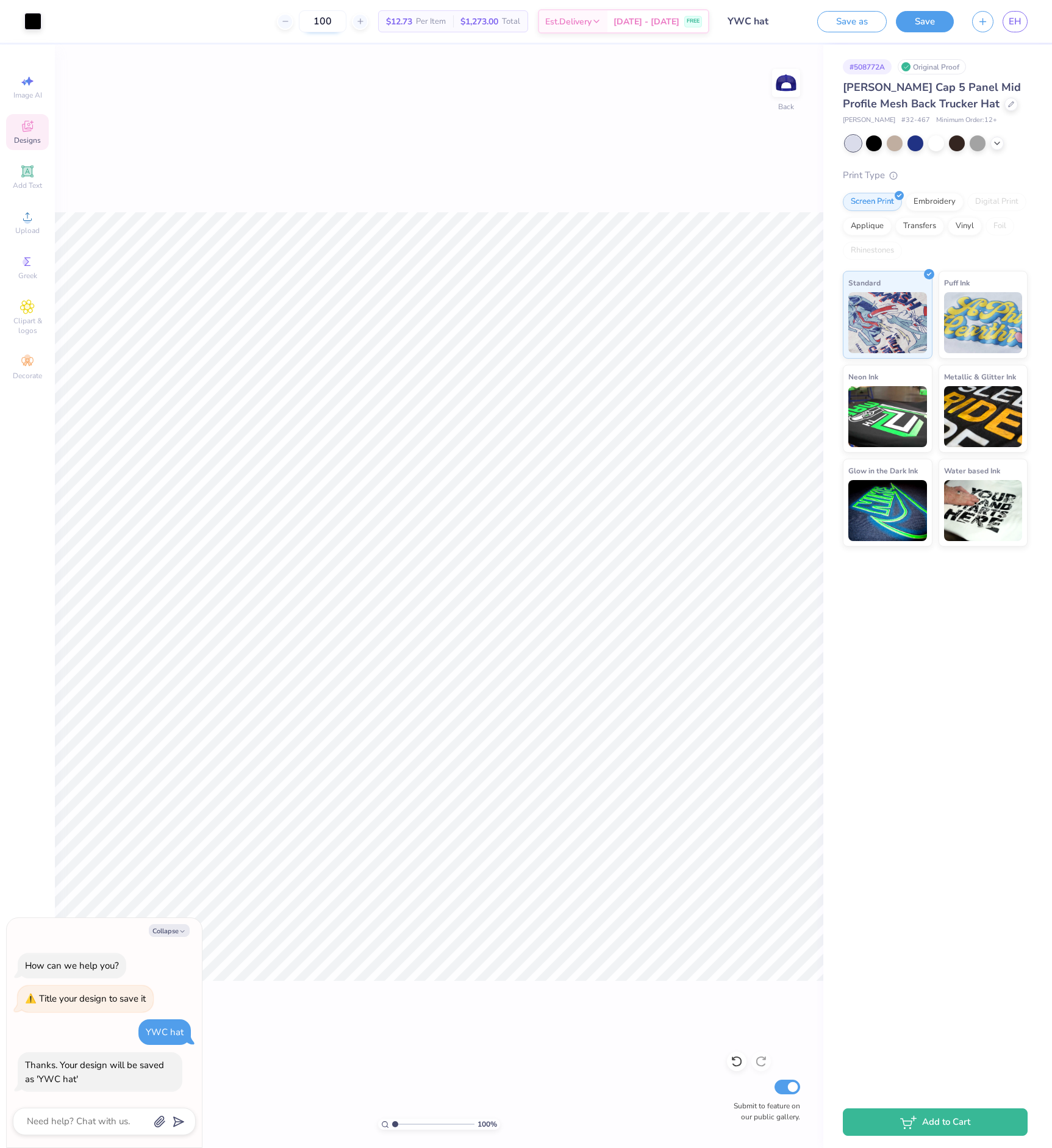
drag, startPoint x: 339, startPoint y: 18, endPoint x: 300, endPoint y: 19, distance: 39.0
click at [300, 19] on input "100" at bounding box center [323, 21] width 48 height 22
type input "50"
click at [313, 62] on div "100 % Back Submit to feature on our public gallery." at bounding box center [439, 596] width 768 height 1103
click at [879, 139] on div at bounding box center [874, 142] width 16 height 16
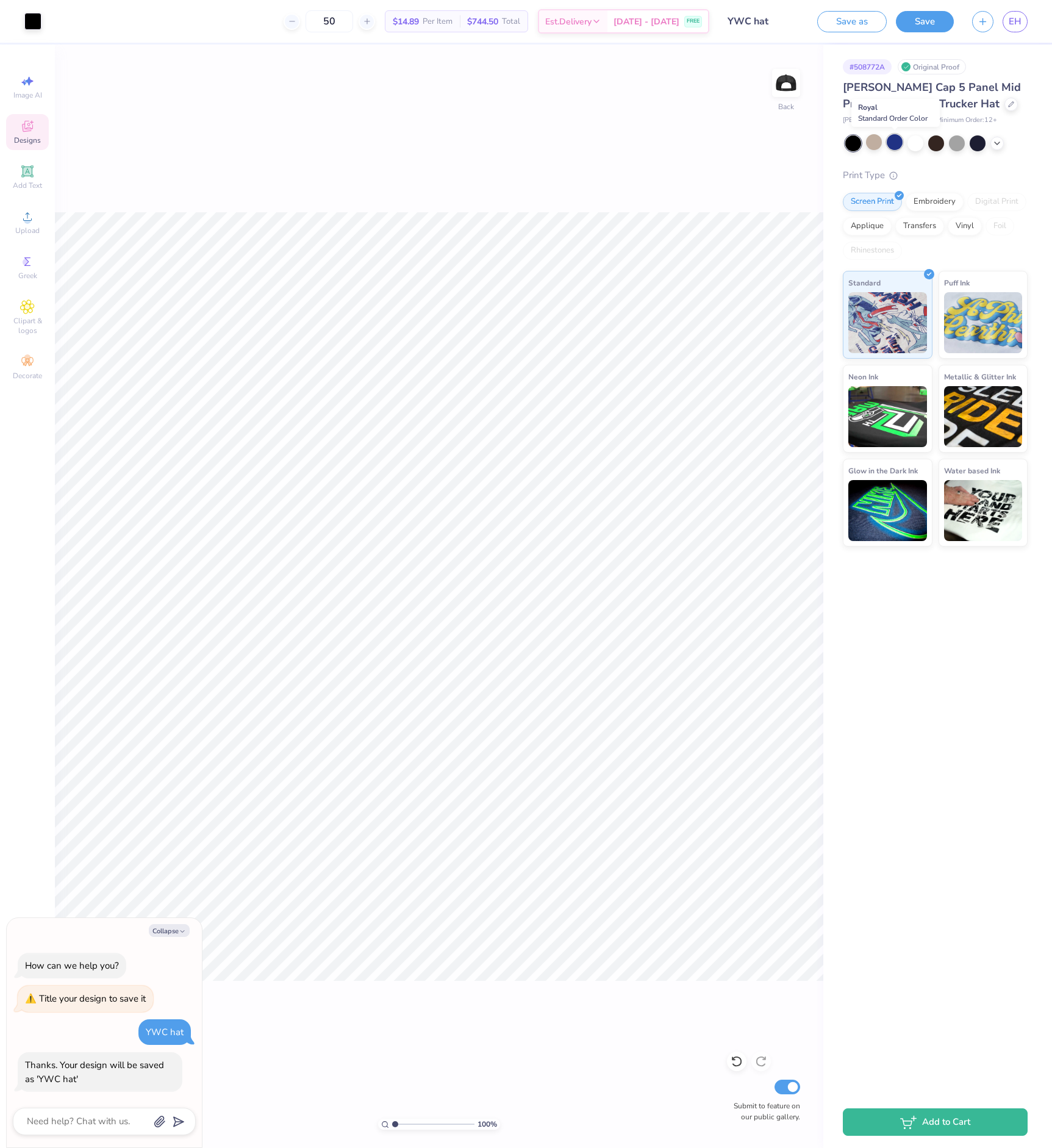
click at [895, 144] on div at bounding box center [895, 142] width 16 height 16
click at [915, 147] on div at bounding box center [915, 142] width 16 height 16
click at [1004, 149] on div at bounding box center [937, 143] width 183 height 16
click at [1000, 145] on icon at bounding box center [997, 142] width 10 height 10
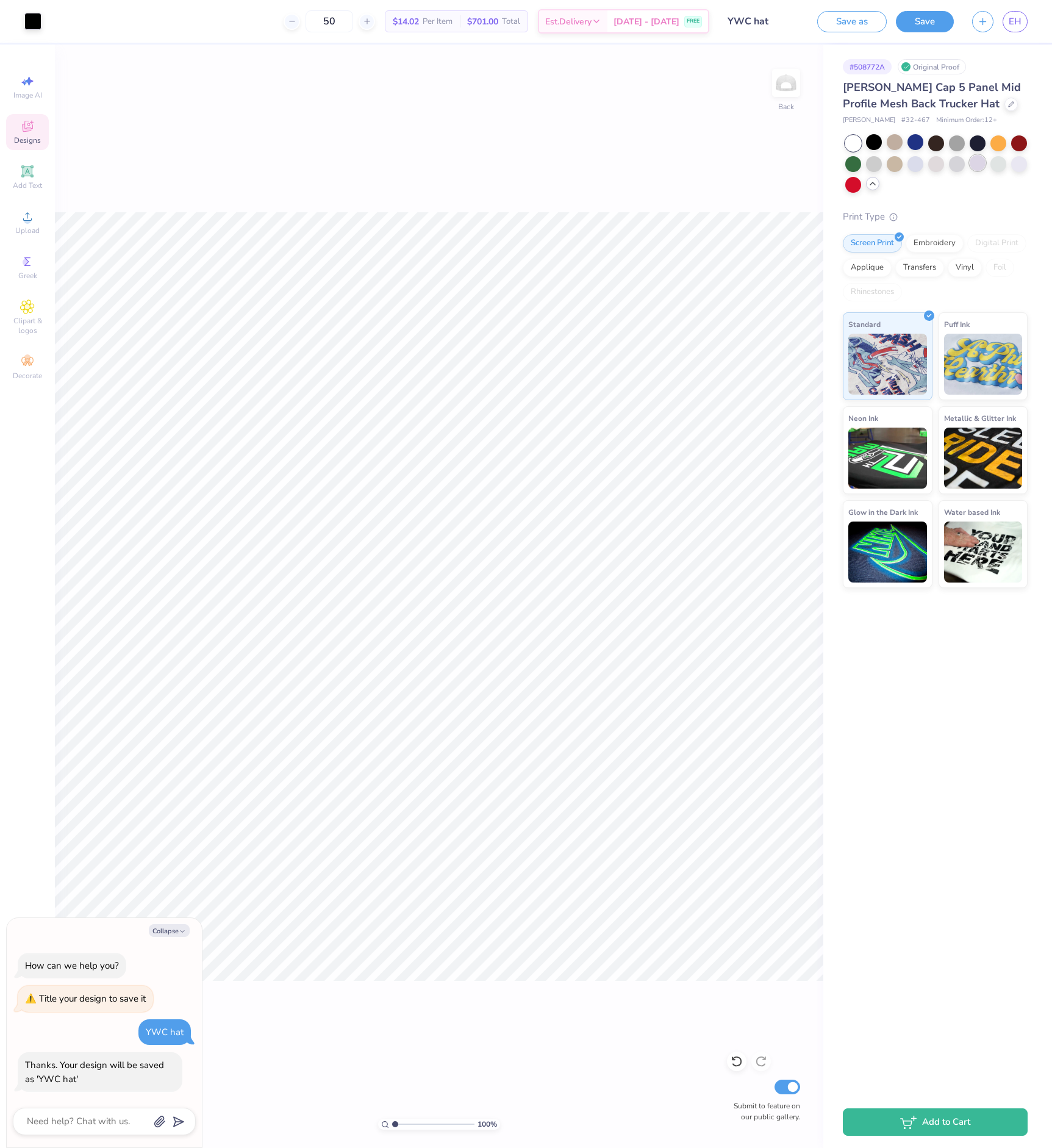
click at [983, 159] on div at bounding box center [978, 163] width 16 height 16
click at [984, 166] on div at bounding box center [978, 163] width 16 height 16
click at [949, 165] on div at bounding box center [957, 163] width 16 height 16
click at [938, 164] on div at bounding box center [936, 163] width 16 height 16
click at [914, 163] on div at bounding box center [915, 163] width 16 height 16
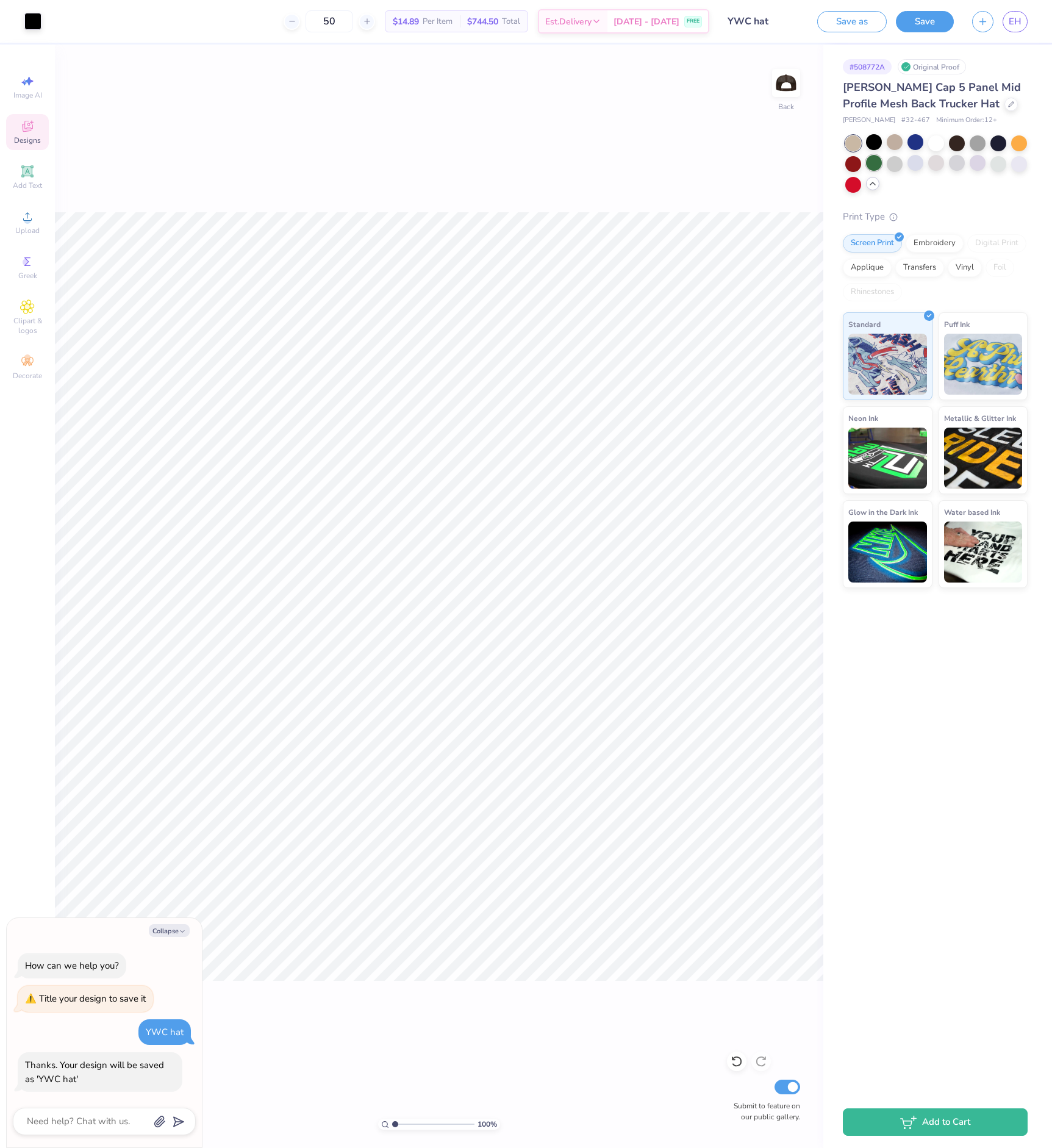
click at [882, 162] on div at bounding box center [874, 163] width 16 height 16
click at [903, 162] on div at bounding box center [895, 163] width 16 height 16
click at [1018, 166] on div at bounding box center [1019, 163] width 16 height 16
click at [1004, 164] on div at bounding box center [998, 163] width 16 height 16
click at [848, 183] on div at bounding box center [853, 183] width 16 height 16
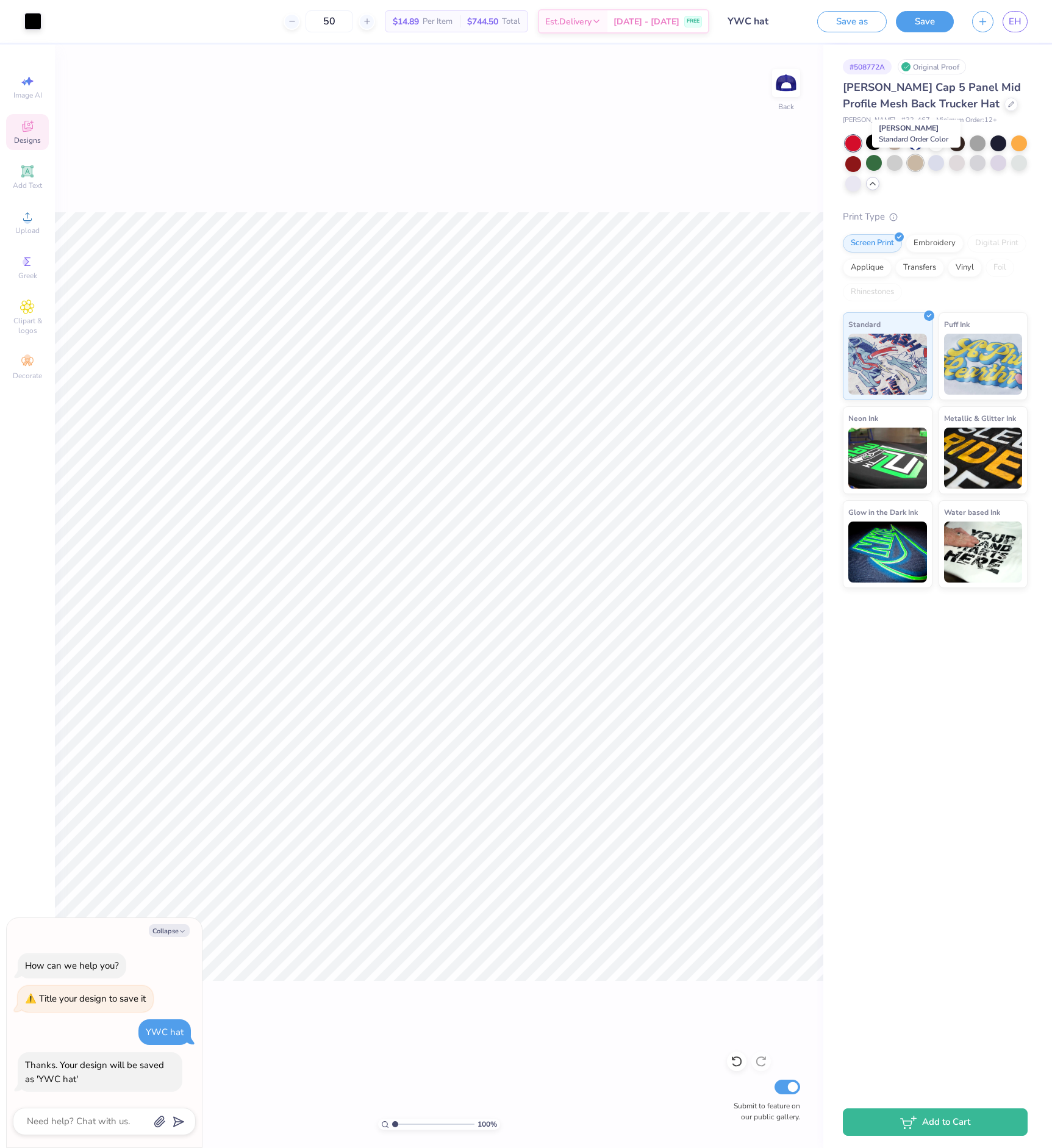
click at [916, 169] on div at bounding box center [915, 163] width 16 height 16
click at [896, 166] on div at bounding box center [895, 163] width 16 height 16
click at [869, 164] on div at bounding box center [874, 163] width 16 height 16
click at [860, 163] on div at bounding box center [853, 163] width 16 height 16
click at [930, 166] on div at bounding box center [936, 163] width 16 height 16
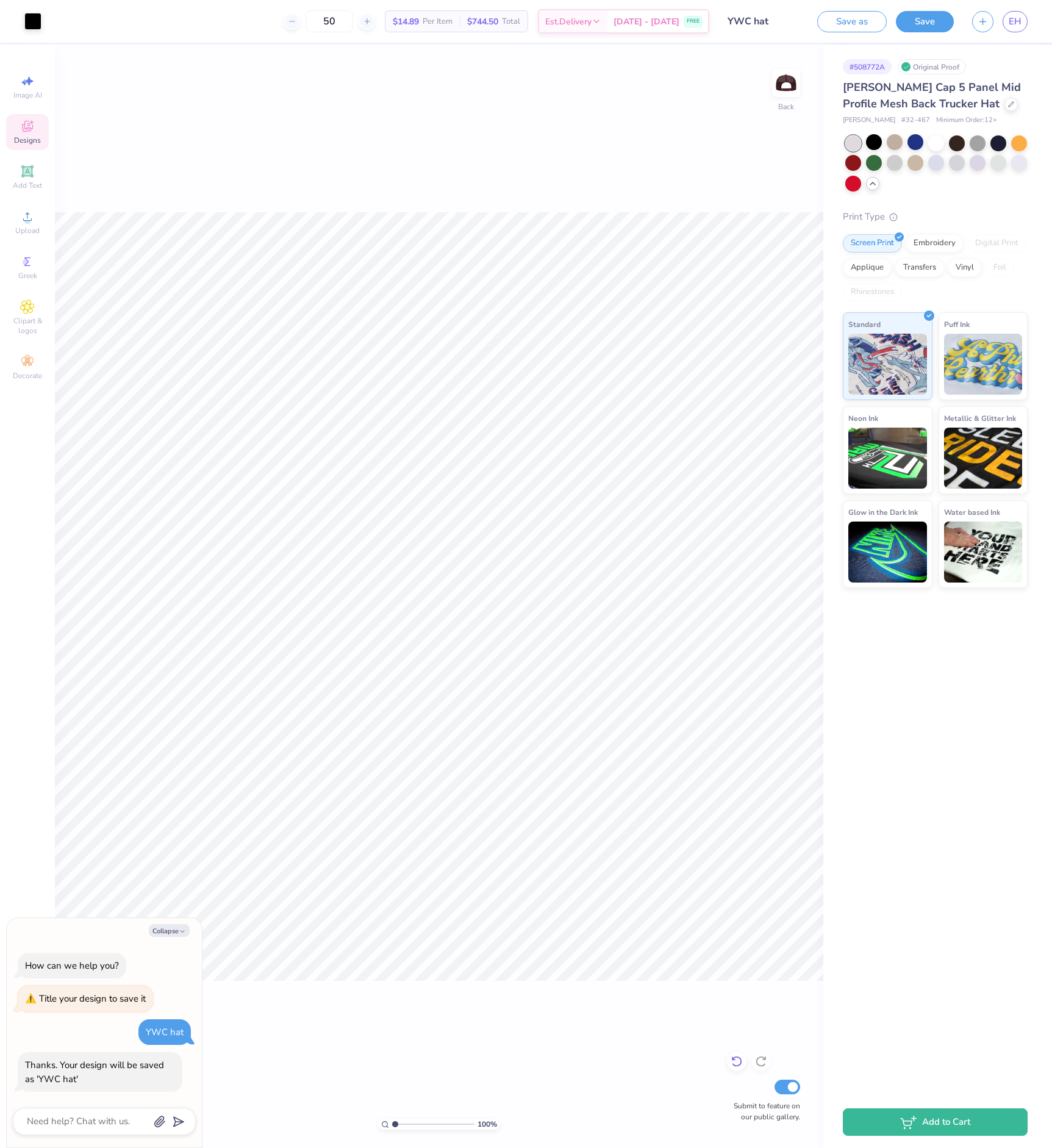
click at [735, 1064] on icon at bounding box center [737, 1061] width 12 height 12
click at [762, 1062] on icon at bounding box center [761, 1061] width 12 height 12
type textarea "x"
